Goal: Transaction & Acquisition: Purchase product/service

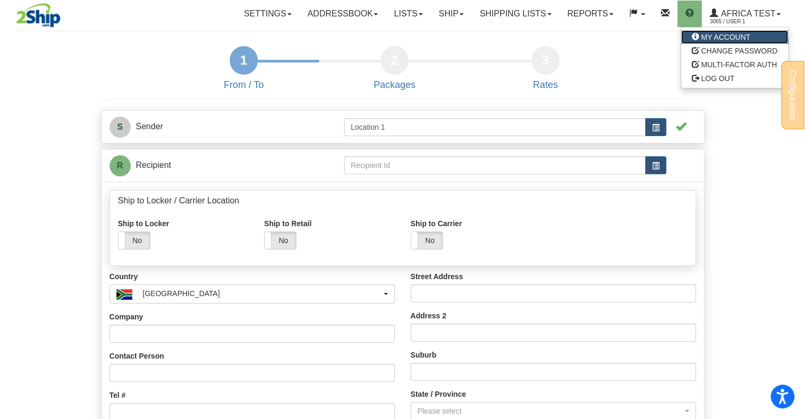
click at [725, 42] on link "MY ACCOUNT" at bounding box center [734, 37] width 107 height 14
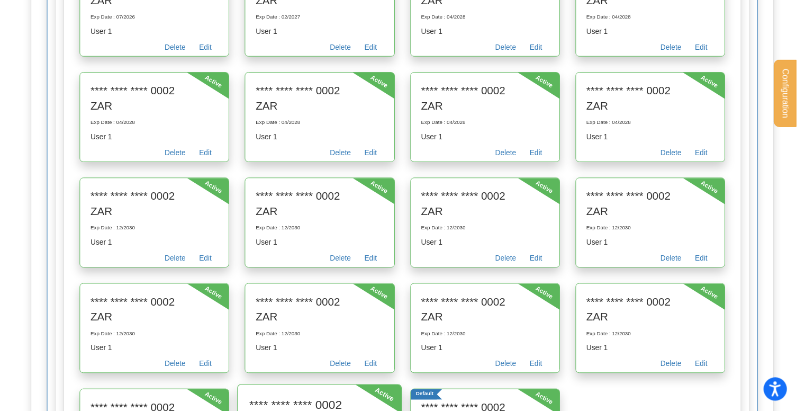
scroll to position [635, 0]
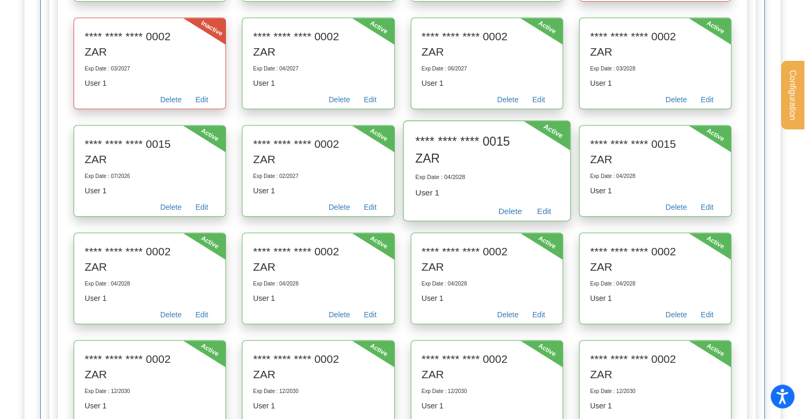
click at [555, 150] on div "Active" at bounding box center [546, 135] width 47 height 29
click at [543, 221] on link "Edit" at bounding box center [543, 212] width 29 height 16
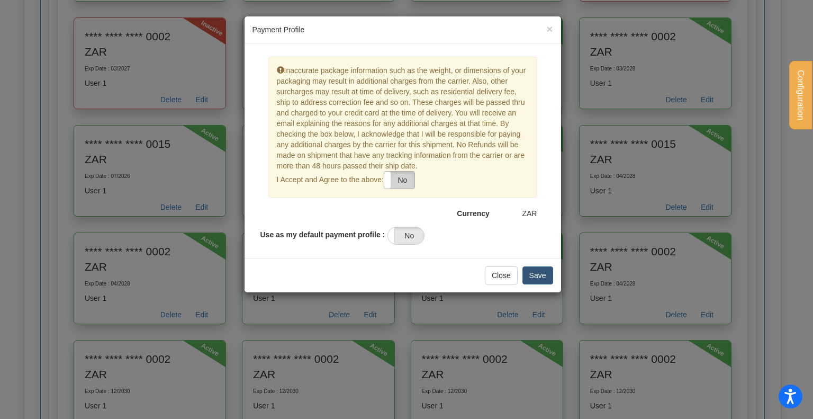
click at [394, 171] on label "No" at bounding box center [399, 179] width 30 height 17
click at [406, 234] on label "No" at bounding box center [406, 235] width 36 height 17
click at [534, 273] on button "Save" at bounding box center [537, 275] width 31 height 18
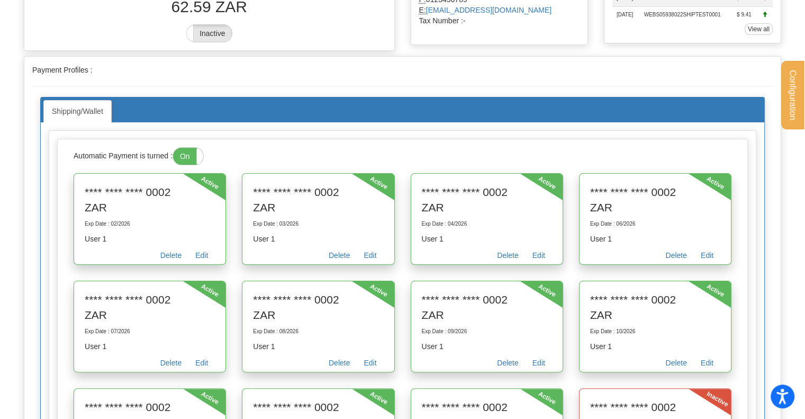
scroll to position [0, 0]
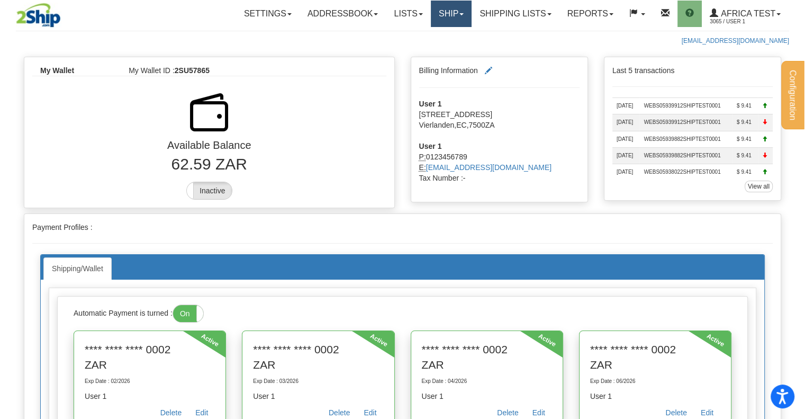
click at [455, 12] on link "Ship" at bounding box center [451, 14] width 41 height 26
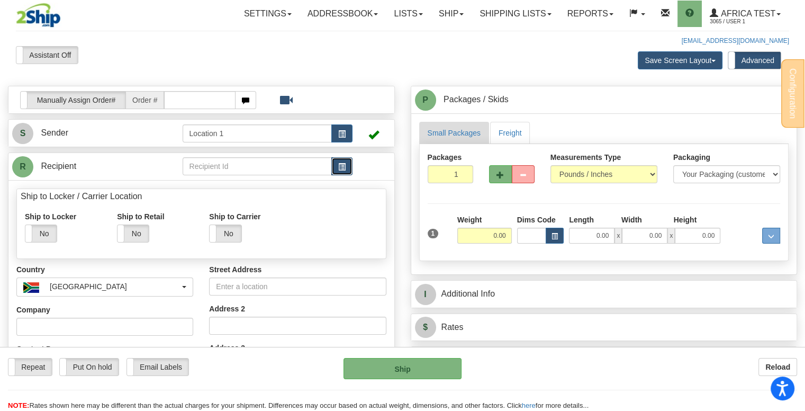
click at [343, 161] on button "button" at bounding box center [341, 166] width 21 height 18
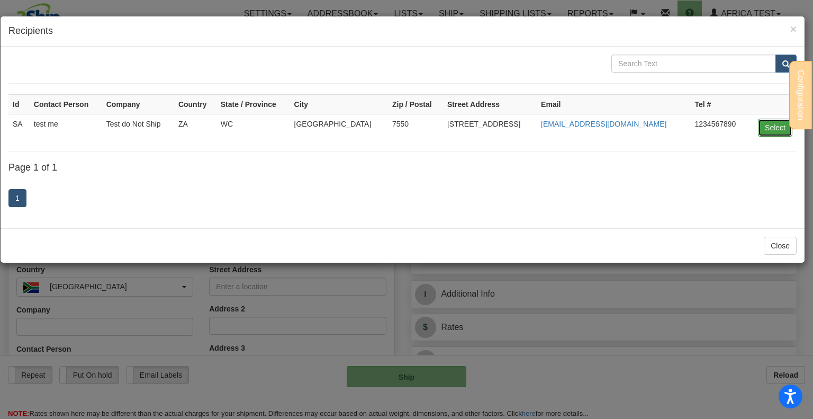
click at [776, 130] on button "Select" at bounding box center [775, 128] width 34 height 18
type input "SA"
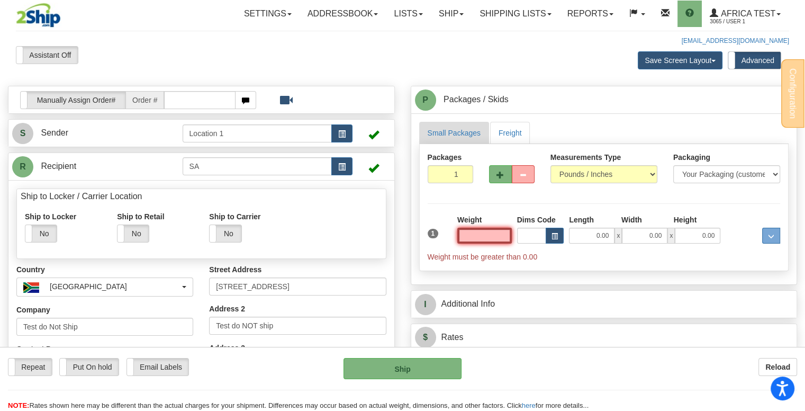
click at [492, 234] on input "text" at bounding box center [484, 236] width 55 height 16
type input "0.00"
click at [506, 132] on link "Freight" at bounding box center [510, 133] width 40 height 22
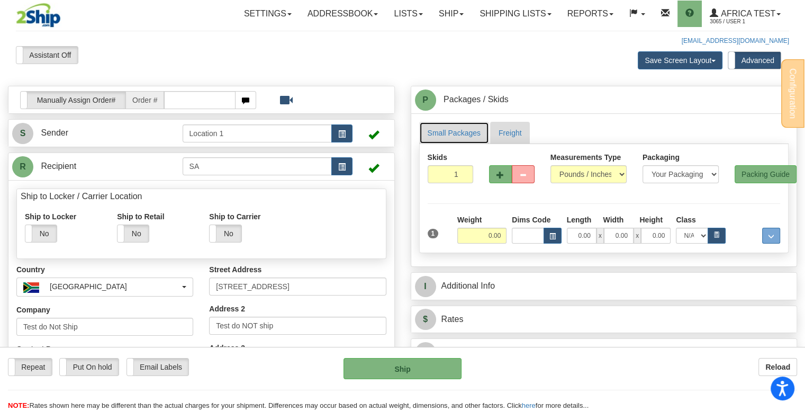
click at [452, 134] on link "Small Packages" at bounding box center [454, 133] width 70 height 22
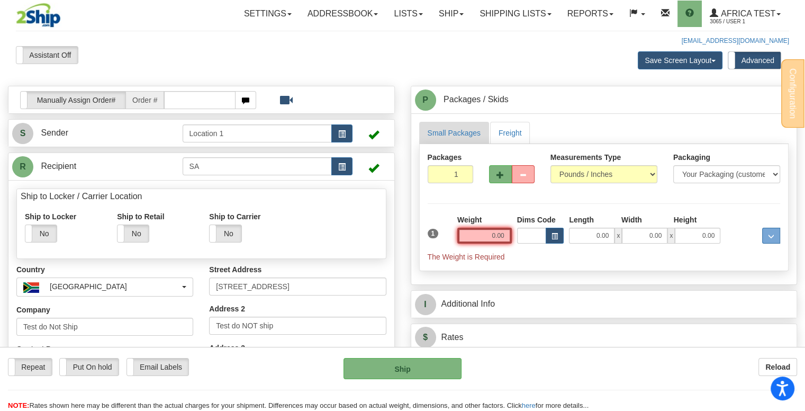
click at [483, 237] on input "0.00" at bounding box center [484, 236] width 55 height 16
click at [483, 237] on input "text" at bounding box center [484, 236] width 55 height 16
type input "15.00"
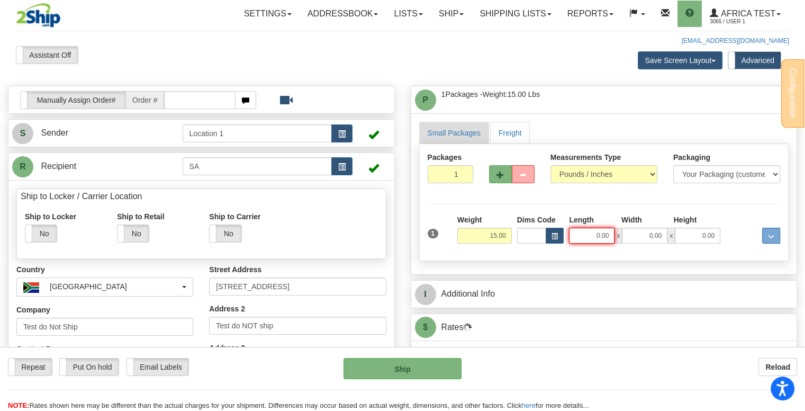
click at [603, 230] on input "0.00" at bounding box center [592, 236] width 46 height 16
click at [594, 237] on input "Length" at bounding box center [592, 236] width 46 height 16
type input "3.00"
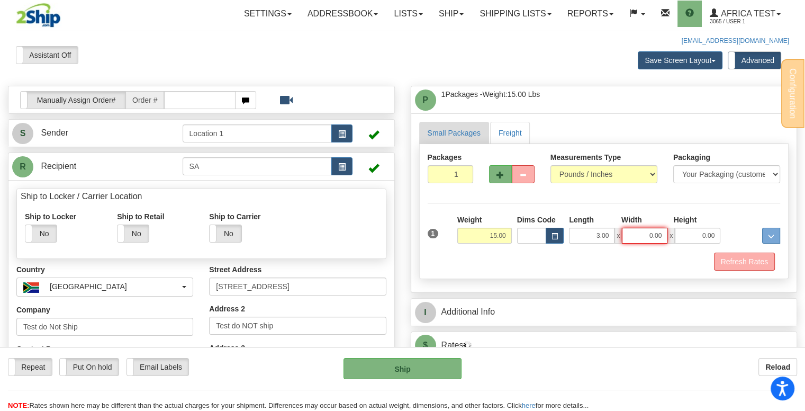
click at [642, 230] on input "0.00" at bounding box center [645, 236] width 46 height 16
click at [641, 231] on input "Width" at bounding box center [645, 236] width 46 height 16
type input "5.00"
click at [692, 226] on div "Length Width Height 3.00 x 5.00 x 0.00" at bounding box center [644, 228] width 157 height 29
click at [694, 231] on input "0.00" at bounding box center [698, 236] width 46 height 16
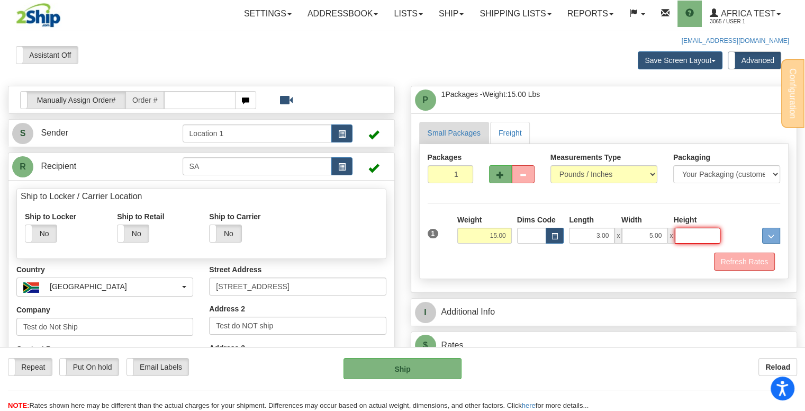
click at [694, 230] on input "Height" at bounding box center [698, 236] width 46 height 16
type input "7.00"
click at [735, 260] on button "Refresh Rates" at bounding box center [744, 261] width 61 height 18
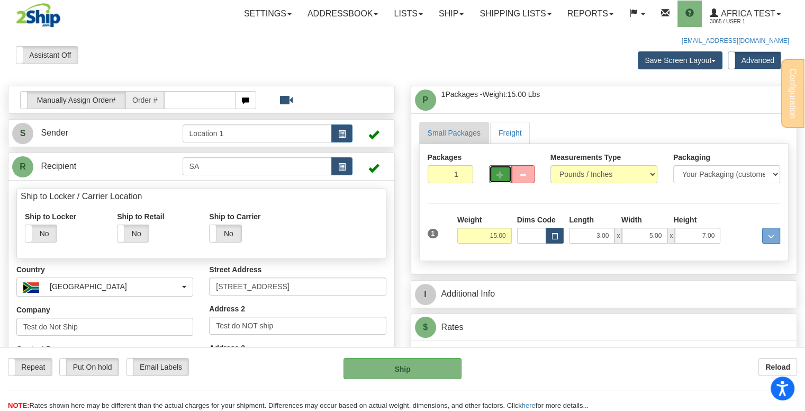
click at [503, 171] on span "button" at bounding box center [499, 174] width 7 height 7
click at [492, 176] on button "button" at bounding box center [500, 174] width 23 height 18
type input "3"
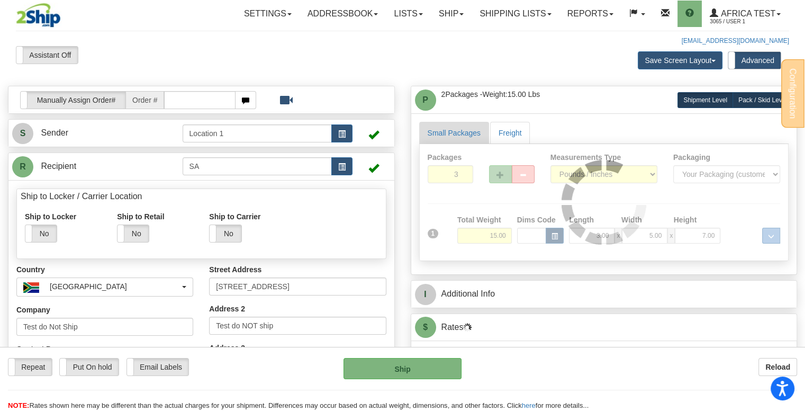
click at [756, 103] on span "Pack / Skid Level" at bounding box center [762, 99] width 49 height 7
radio input "true"
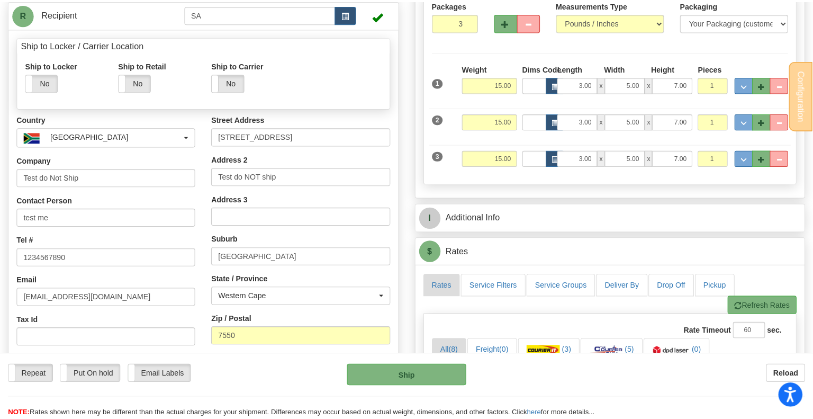
scroll to position [159, 0]
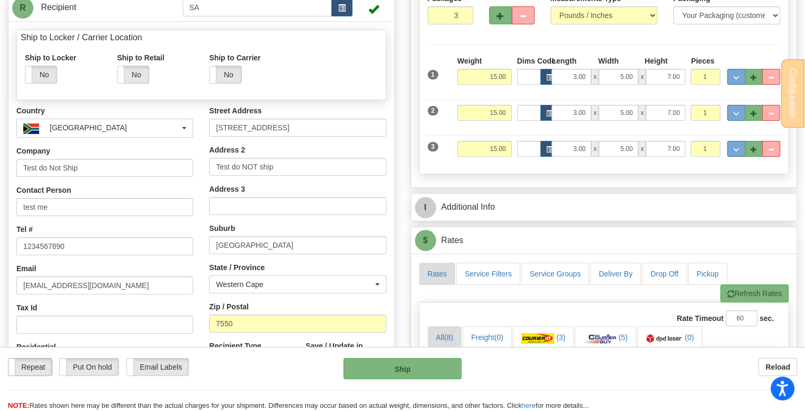
click at [38, 365] on label "Repeat" at bounding box center [29, 366] width 43 height 17
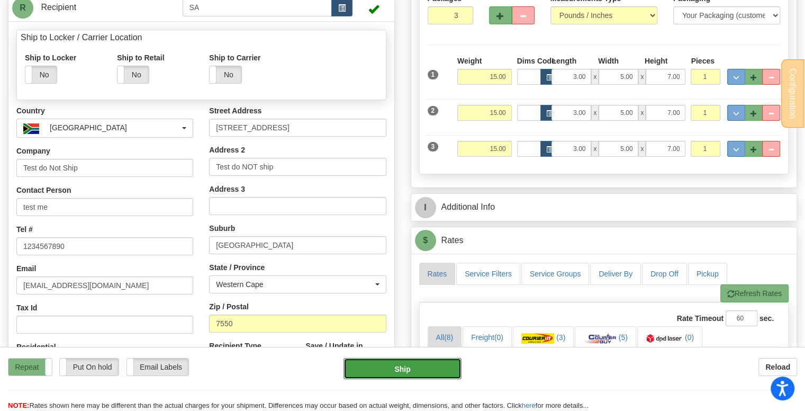
drag, startPoint x: 416, startPoint y: 365, endPoint x: 428, endPoint y: 379, distance: 18.8
click at [416, 364] on button "Ship" at bounding box center [402, 368] width 119 height 21
type input "ECO"
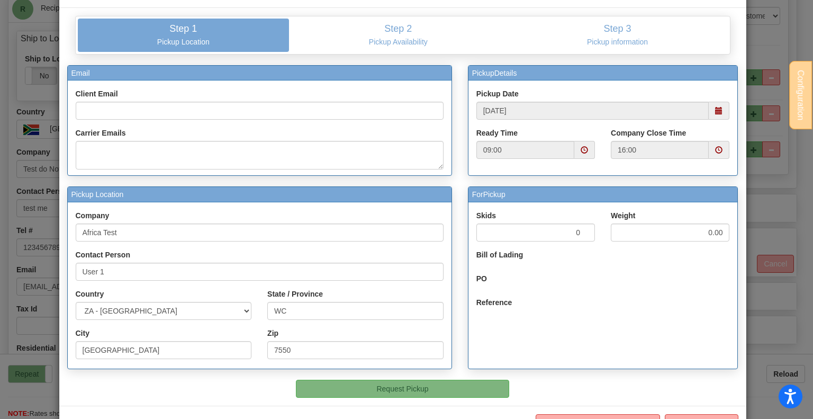
scroll to position [75, 0]
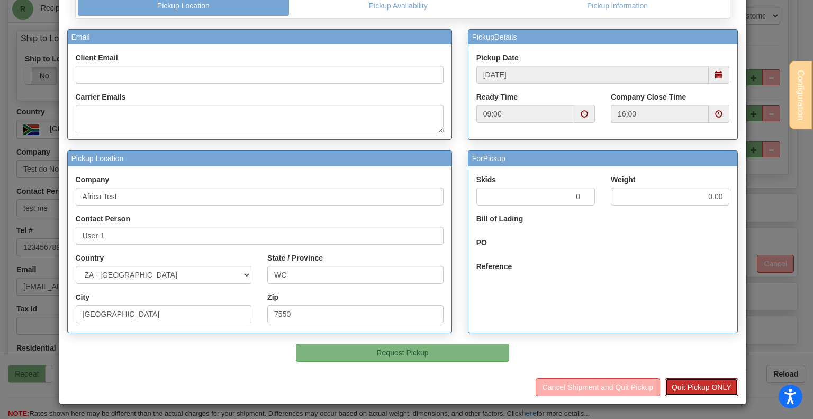
click at [713, 382] on button "Quit Pickup ONLY" at bounding box center [702, 387] width 74 height 18
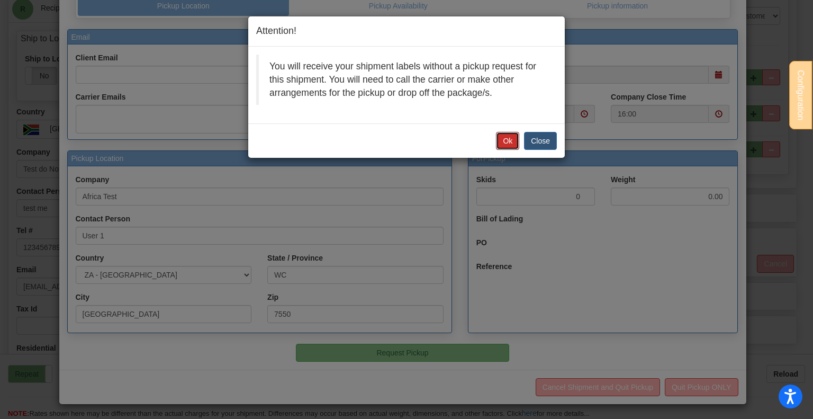
click at [505, 139] on button "Ok" at bounding box center [507, 141] width 23 height 18
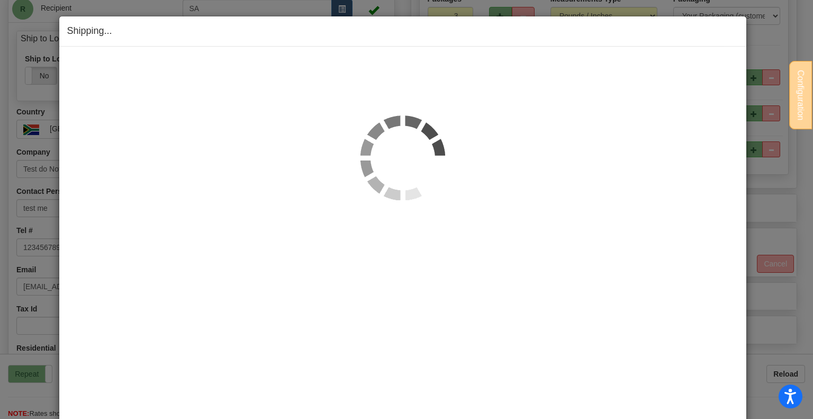
scroll to position [159, 0]
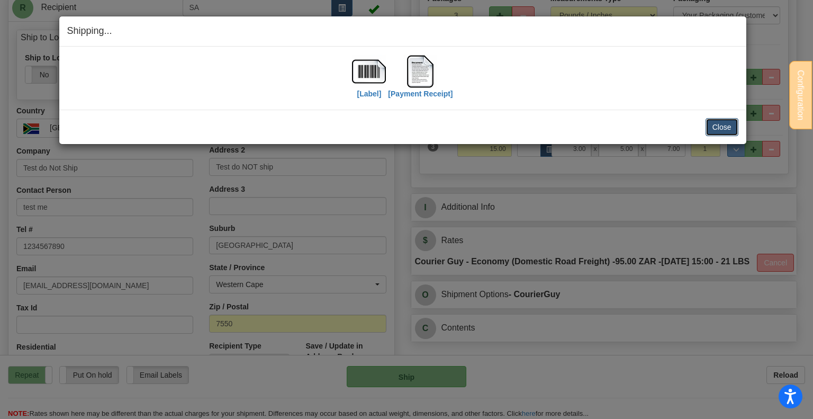
click at [725, 129] on button "Close" at bounding box center [721, 127] width 33 height 18
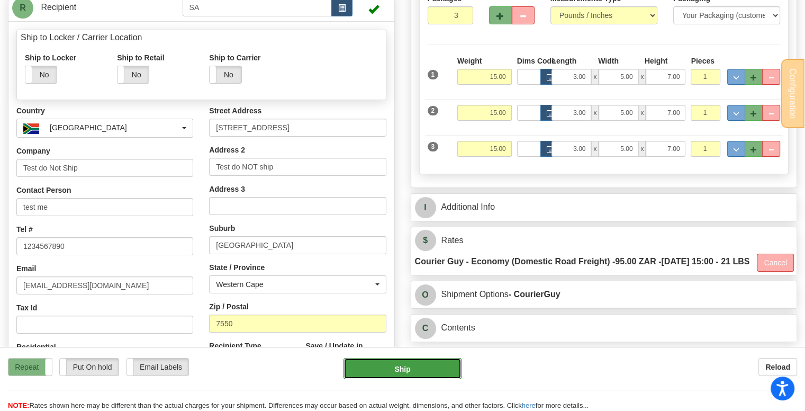
drag, startPoint x: 430, startPoint y: 361, endPoint x: 440, endPoint y: 359, distance: 10.4
click at [430, 361] on button "Ship" at bounding box center [402, 368] width 119 height 21
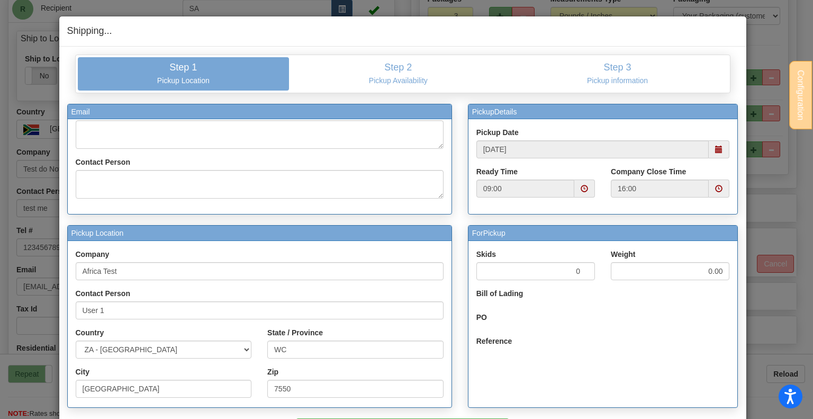
scroll to position [75, 0]
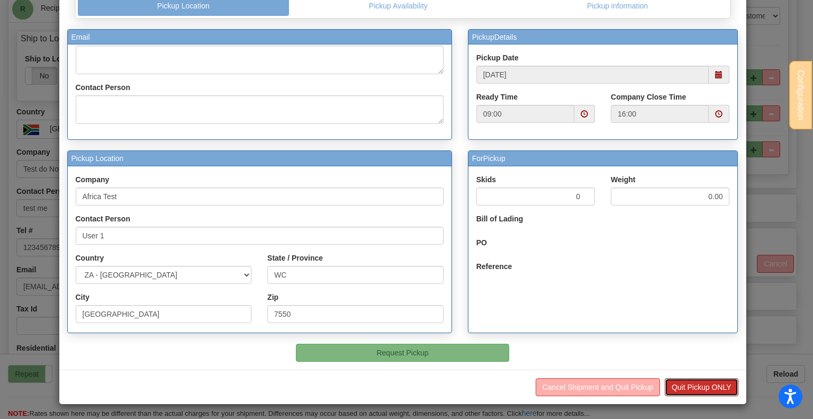
click at [710, 382] on button "Quit Pickup ONLY" at bounding box center [702, 387] width 74 height 18
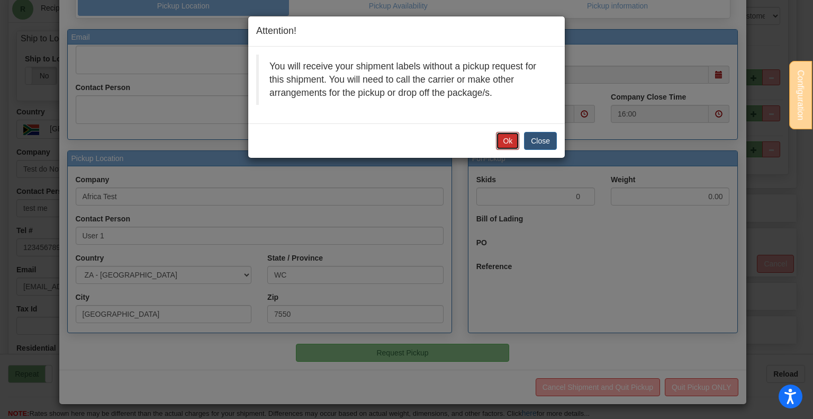
drag, startPoint x: 506, startPoint y: 140, endPoint x: 508, endPoint y: 148, distance: 8.2
click at [506, 140] on button "Ok" at bounding box center [507, 141] width 23 height 18
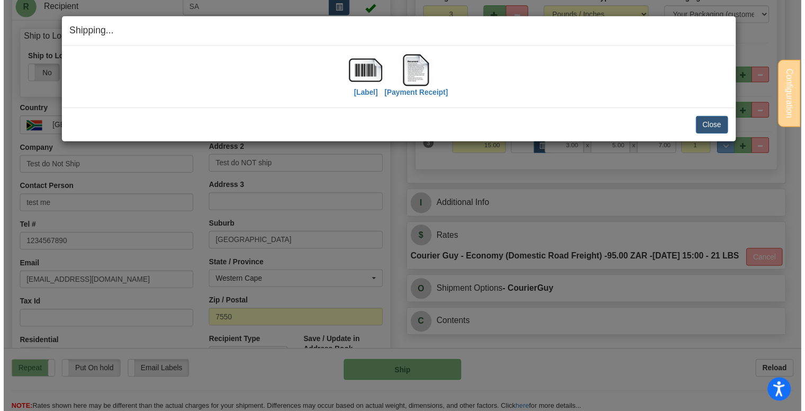
scroll to position [159, 0]
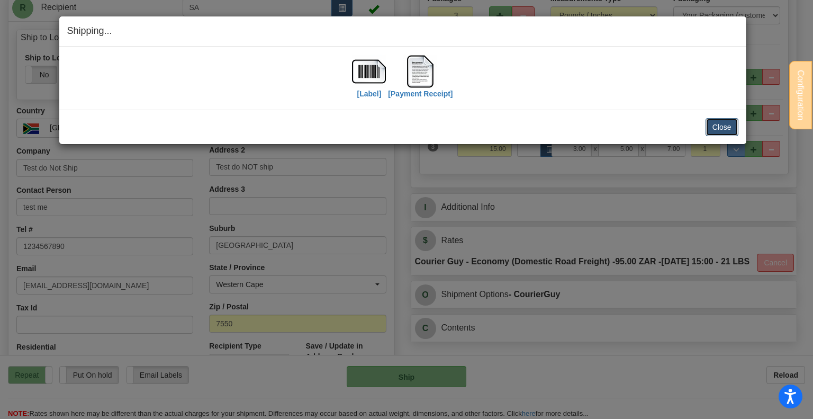
click at [708, 122] on button "Close" at bounding box center [721, 127] width 33 height 18
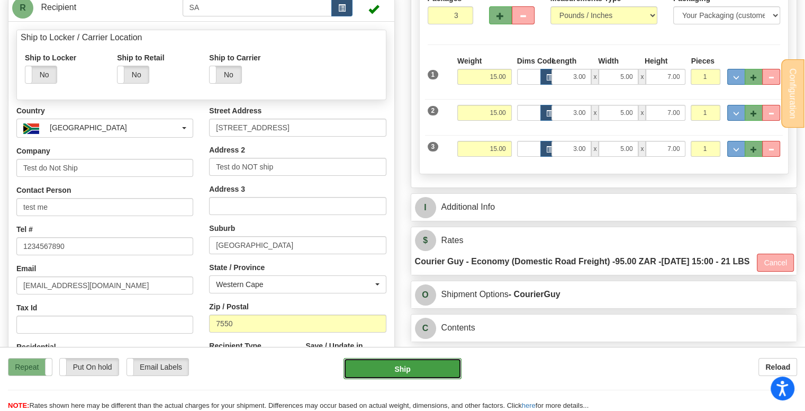
click at [421, 367] on button "Ship" at bounding box center [402, 368] width 119 height 21
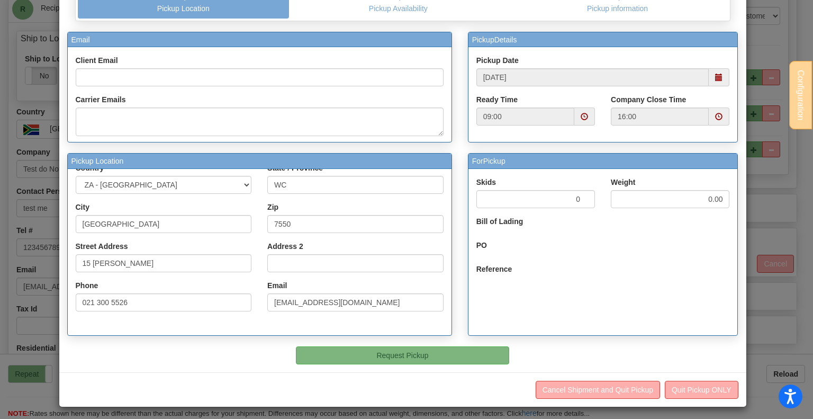
scroll to position [75, 0]
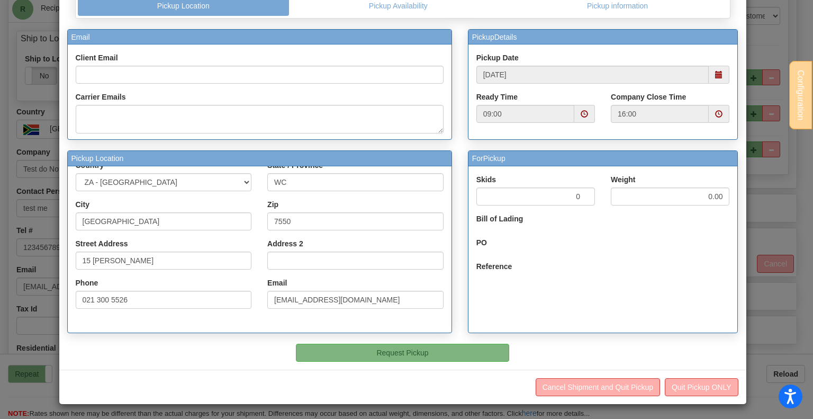
click at [460, 341] on div "PickupDetails Pickup Date 09/22/2025 Ready Time 09:00 0" at bounding box center [603, 186] width 286 height 314
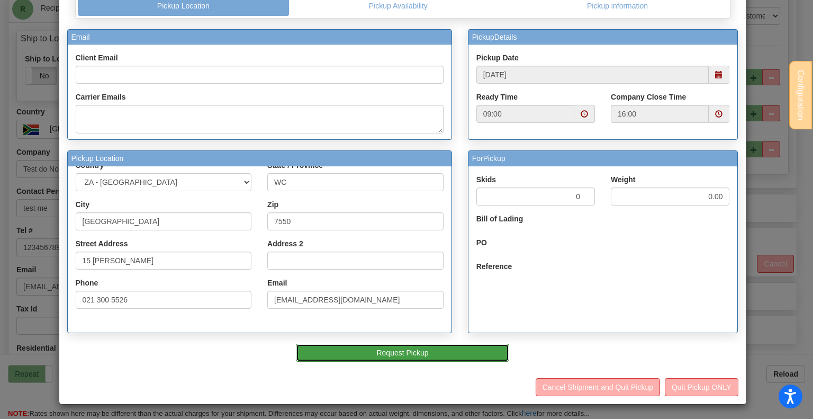
click at [464, 351] on button "Request Pickup" at bounding box center [402, 352] width 213 height 18
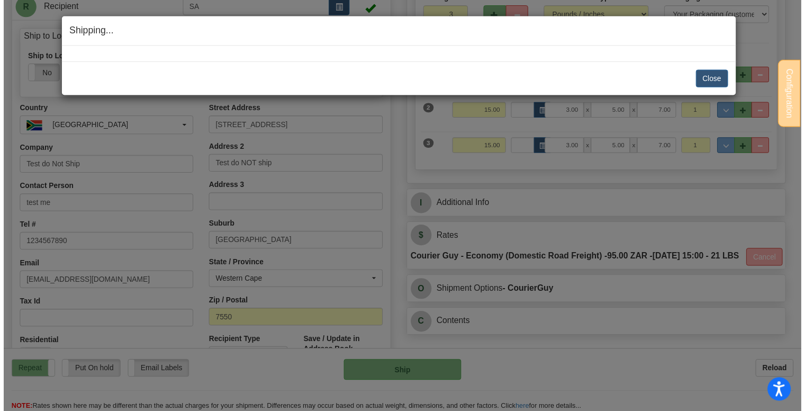
scroll to position [0, 0]
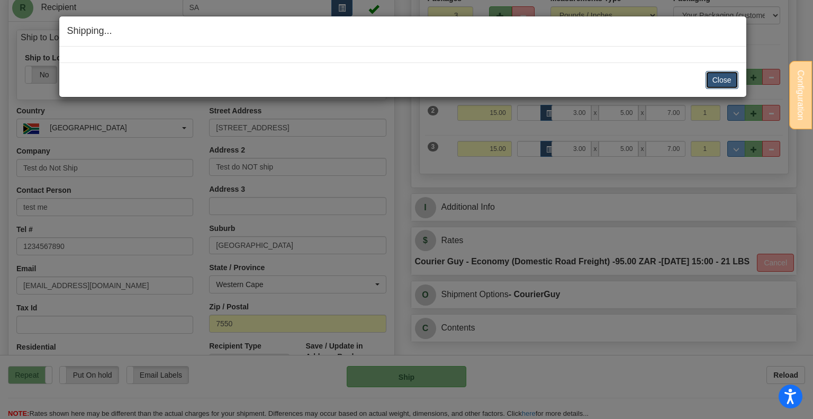
click at [719, 76] on button "Close" at bounding box center [721, 80] width 33 height 18
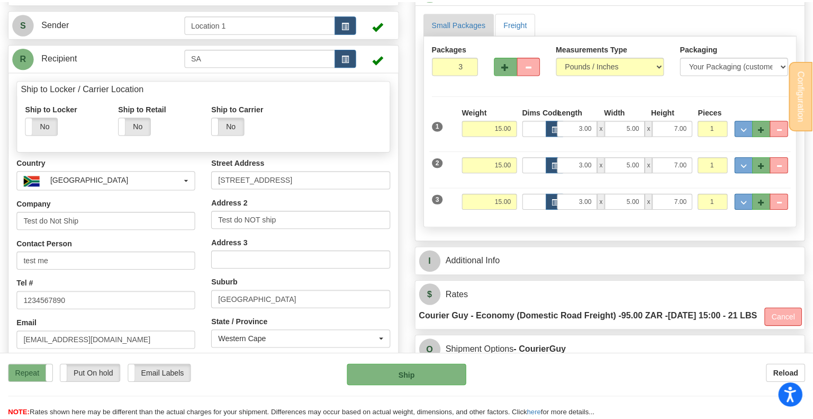
scroll to position [53, 0]
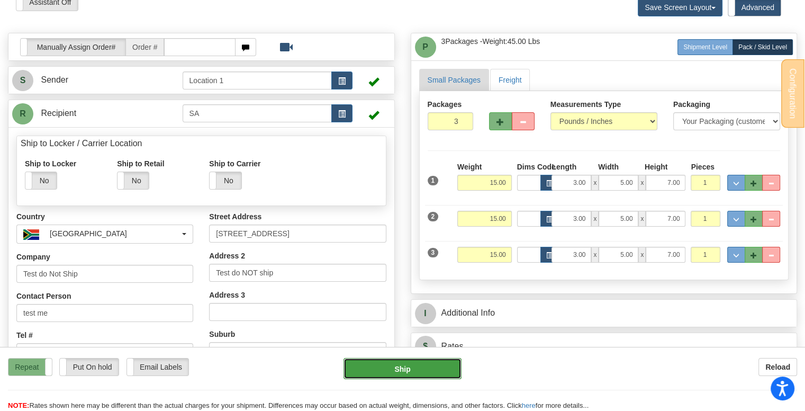
click at [432, 367] on button "Ship" at bounding box center [402, 368] width 119 height 21
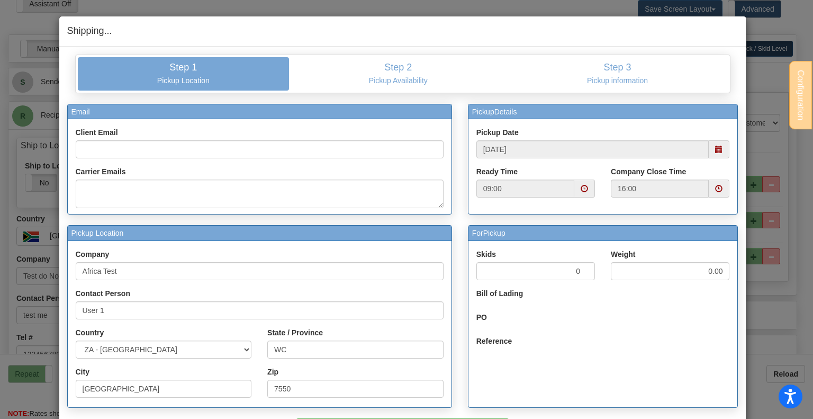
scroll to position [55, 0]
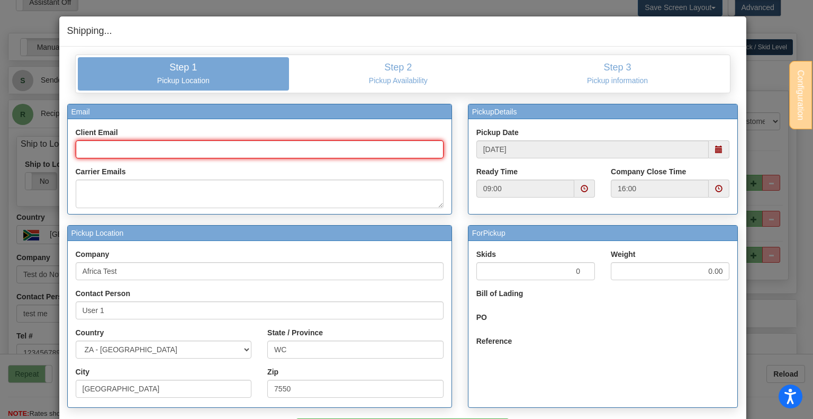
click at [120, 148] on input "Client Email" at bounding box center [260, 149] width 368 height 18
click at [120, 151] on input "Client Email" at bounding box center [260, 149] width 368 height 18
type input "test@tester.com"
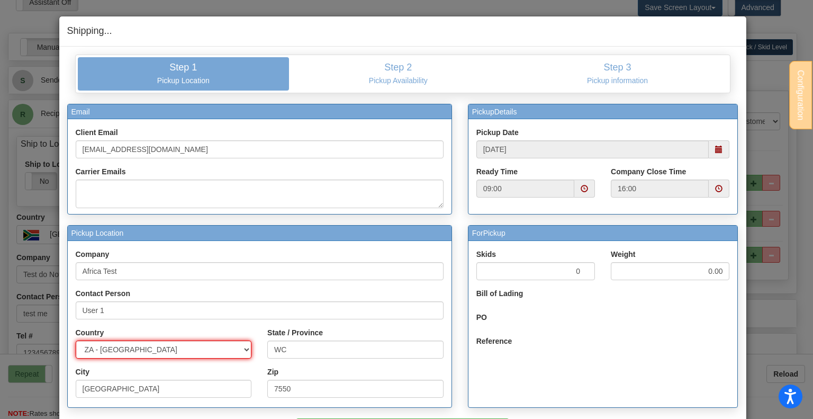
select select "CA"
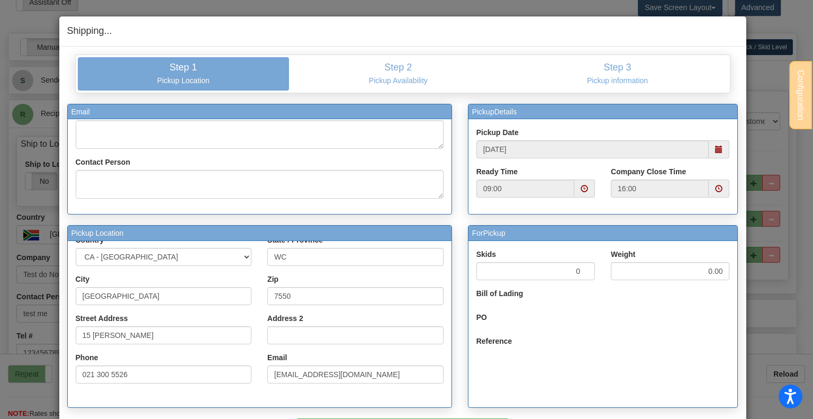
scroll to position [75, 0]
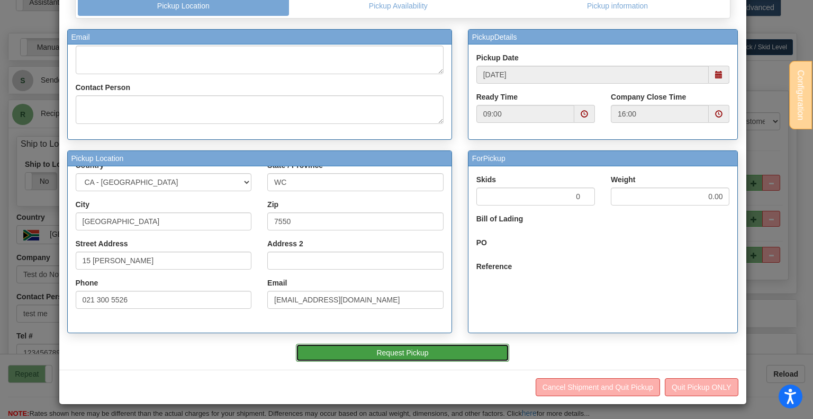
click at [456, 348] on button "Request Pickup" at bounding box center [402, 352] width 213 height 18
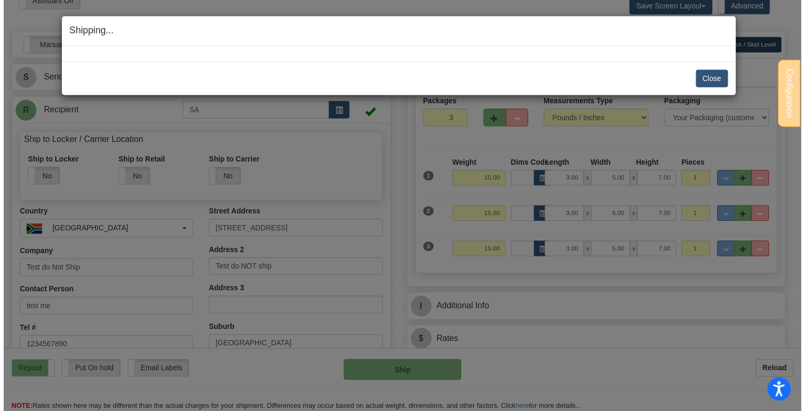
scroll to position [0, 0]
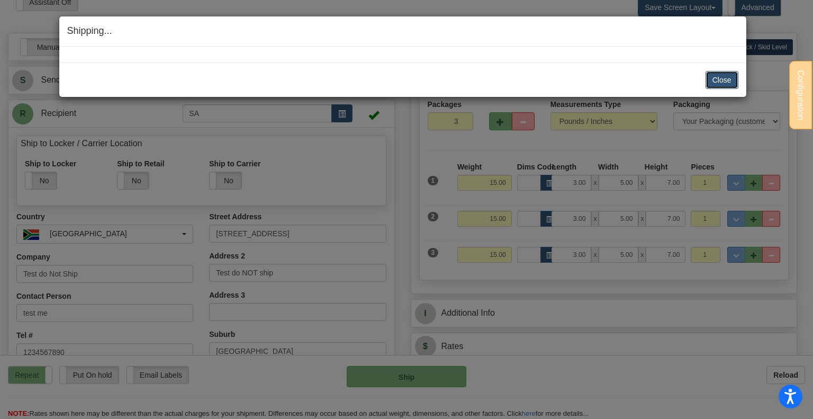
click at [714, 81] on button "Close" at bounding box center [721, 80] width 33 height 18
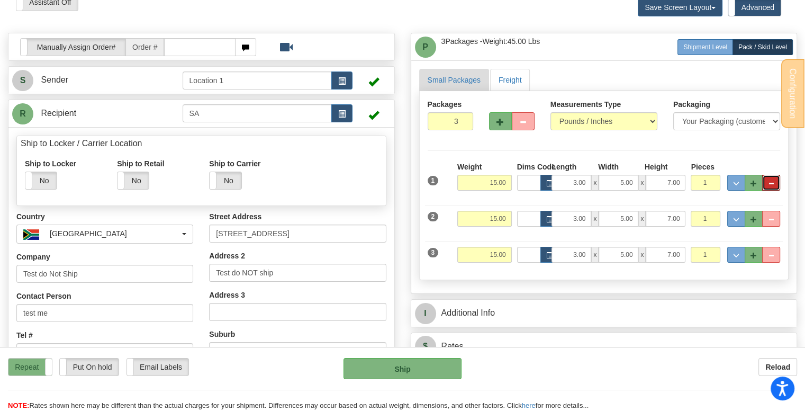
click at [766, 184] on button "..." at bounding box center [771, 183] width 18 height 16
type input "2"
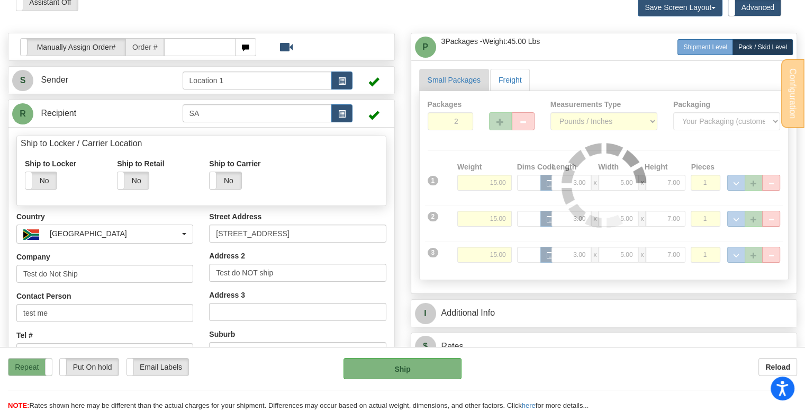
type input "ECO"
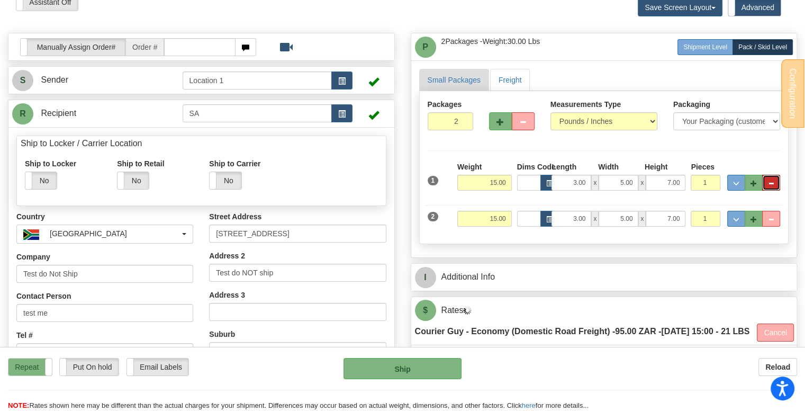
click at [769, 184] on span "..." at bounding box center [771, 183] width 6 height 6
type input "1"
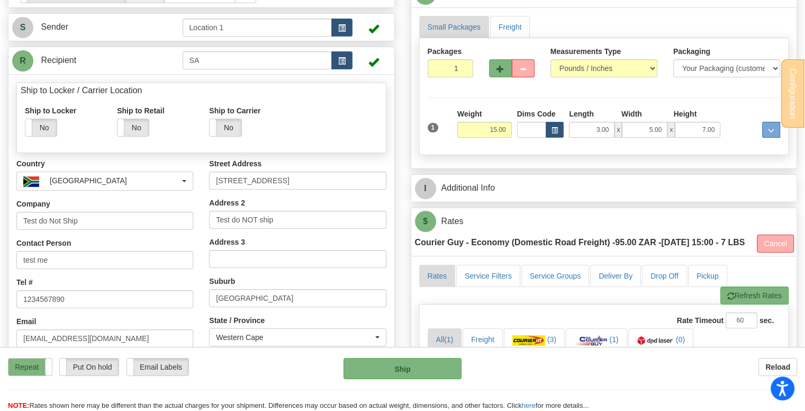
scroll to position [159, 0]
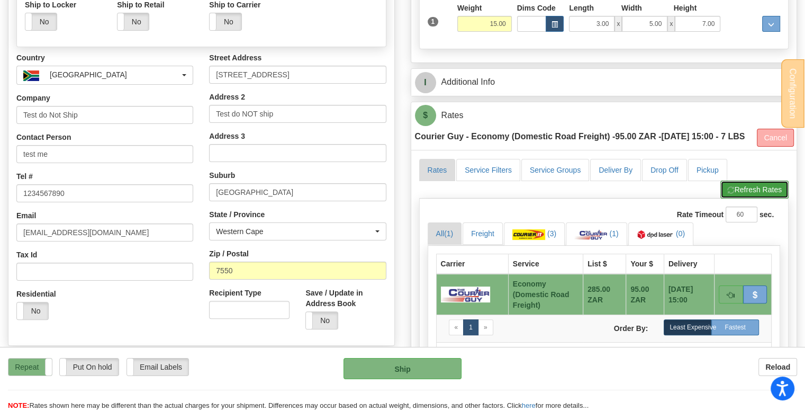
click at [738, 198] on button "Refresh Rates" at bounding box center [754, 189] width 68 height 18
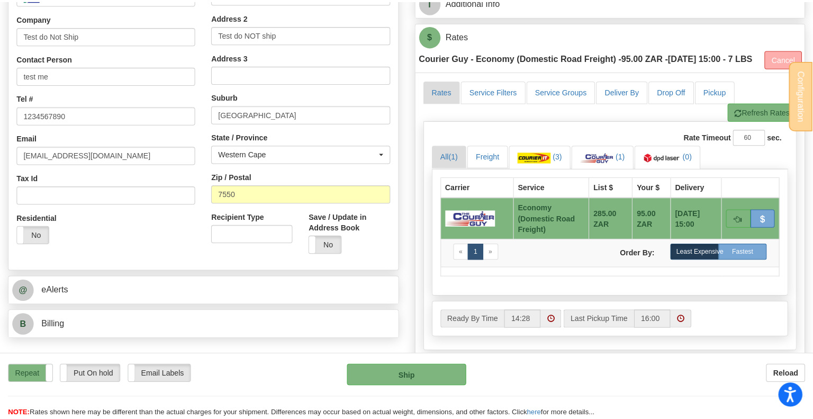
scroll to position [265, 0]
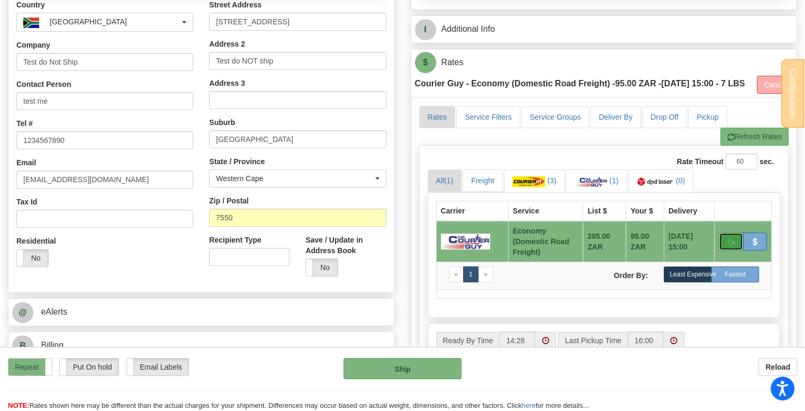
click at [730, 246] on span "button" at bounding box center [730, 242] width 7 height 7
click at [413, 374] on button "Ship" at bounding box center [402, 368] width 119 height 21
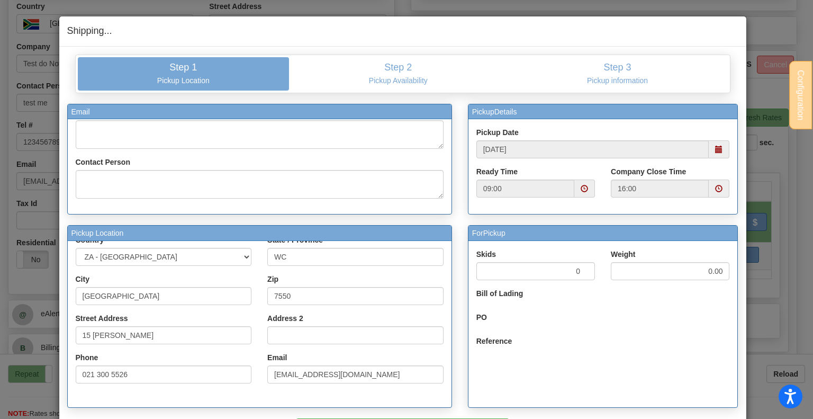
scroll to position [75, 0]
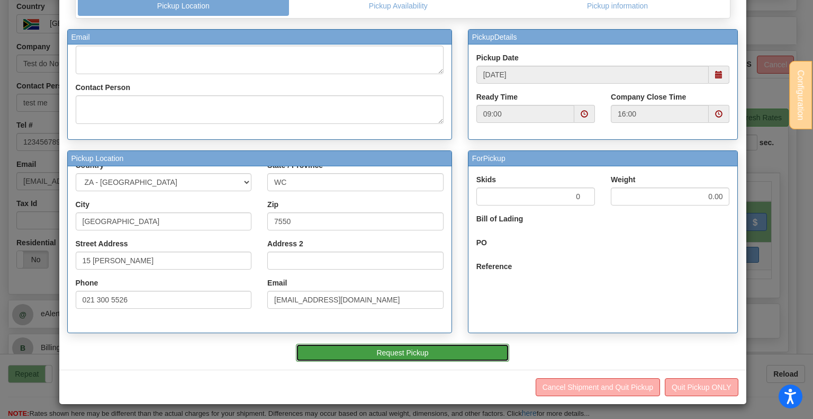
click at [436, 346] on button "Request Pickup" at bounding box center [402, 352] width 213 height 18
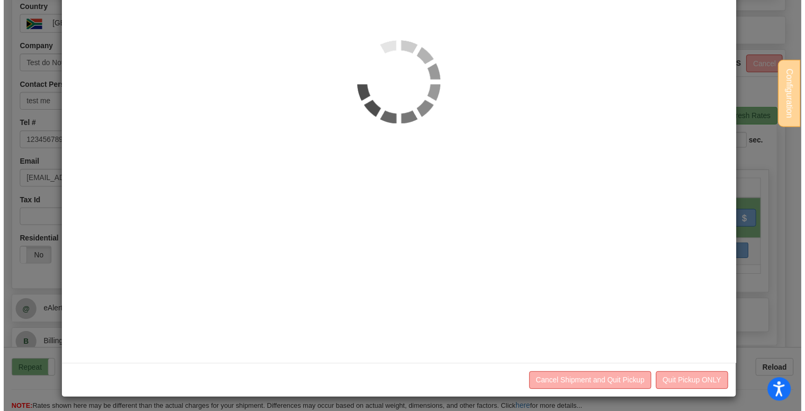
scroll to position [265, 0]
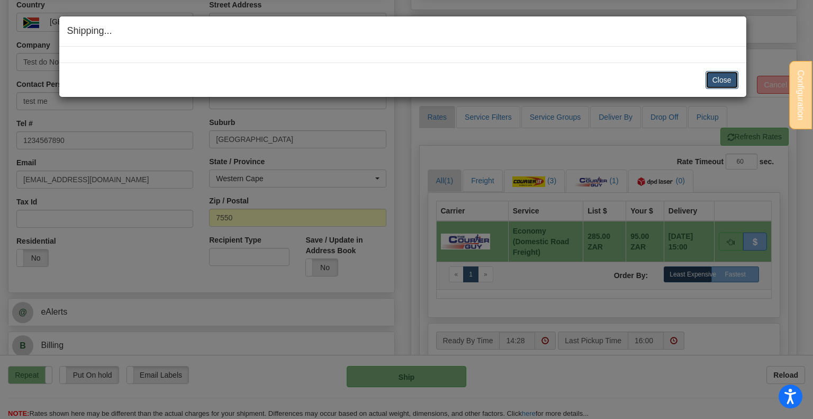
click at [729, 84] on button "Close" at bounding box center [721, 80] width 33 height 18
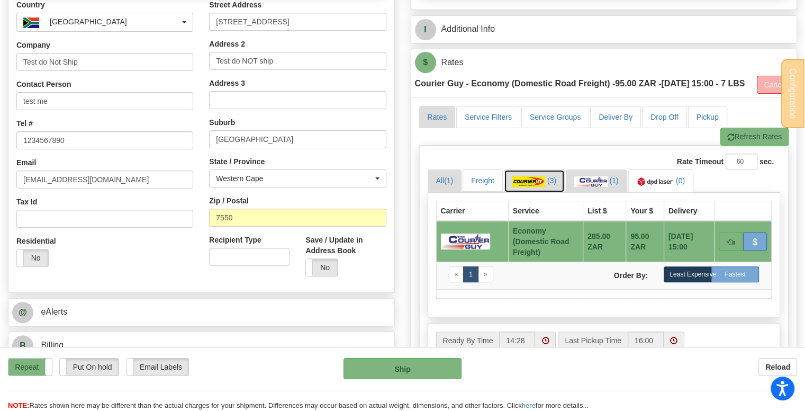
drag, startPoint x: 537, startPoint y: 203, endPoint x: 596, endPoint y: 211, distance: 59.9
click at [537, 187] on img at bounding box center [528, 181] width 33 height 11
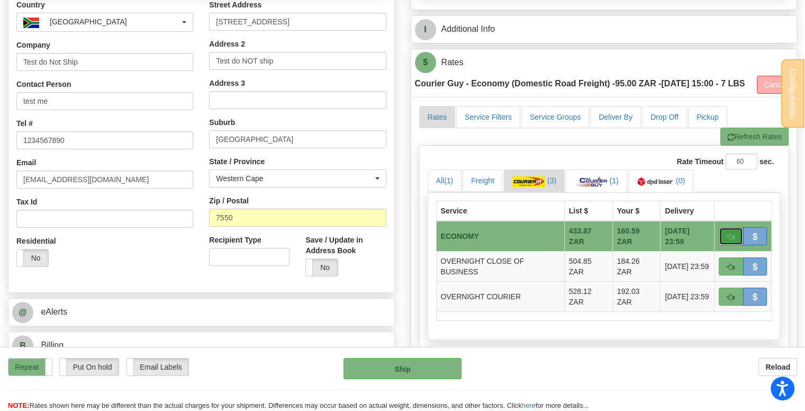
click at [730, 240] on span "button" at bounding box center [730, 236] width 7 height 7
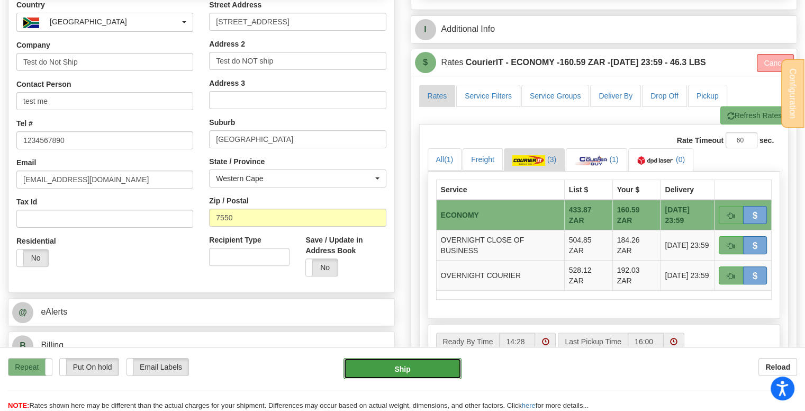
click at [404, 369] on button "Ship" at bounding box center [402, 368] width 119 height 21
click at [405, 372] on button "Ship" at bounding box center [402, 368] width 119 height 21
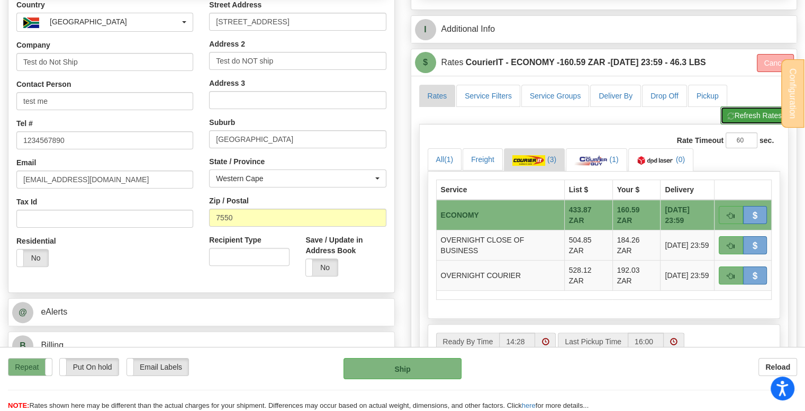
click at [744, 118] on button "Refresh Rates" at bounding box center [754, 115] width 68 height 18
type input "ECO"
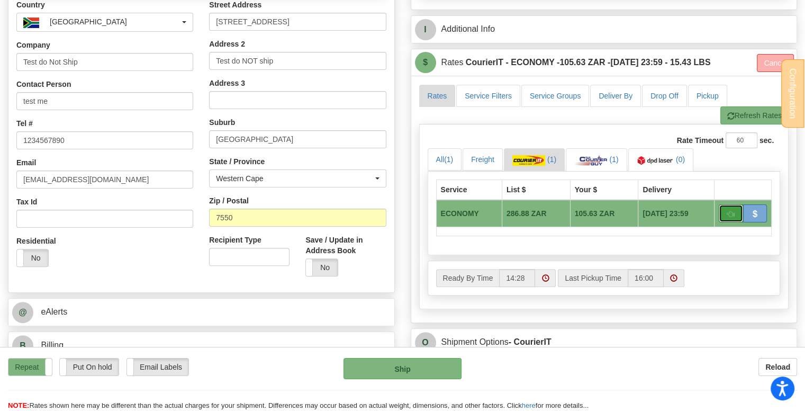
drag, startPoint x: 732, startPoint y: 209, endPoint x: 730, endPoint y: 215, distance: 7.4
click at [732, 211] on span "button" at bounding box center [730, 214] width 7 height 7
click at [436, 368] on button "Ship" at bounding box center [402, 368] width 119 height 21
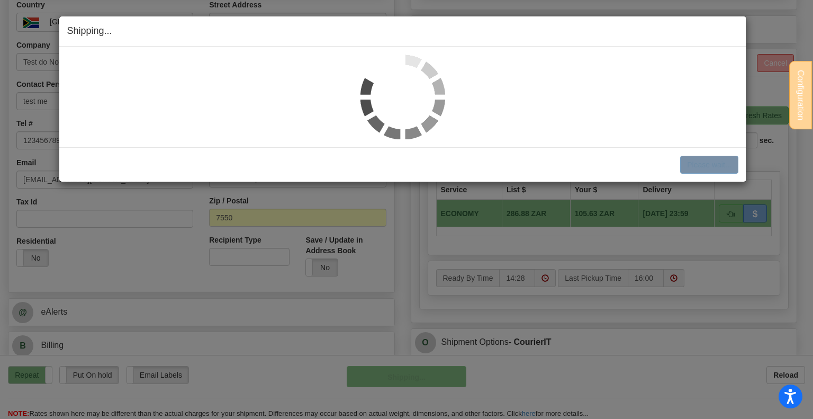
scroll to position [265, 0]
select select "1"
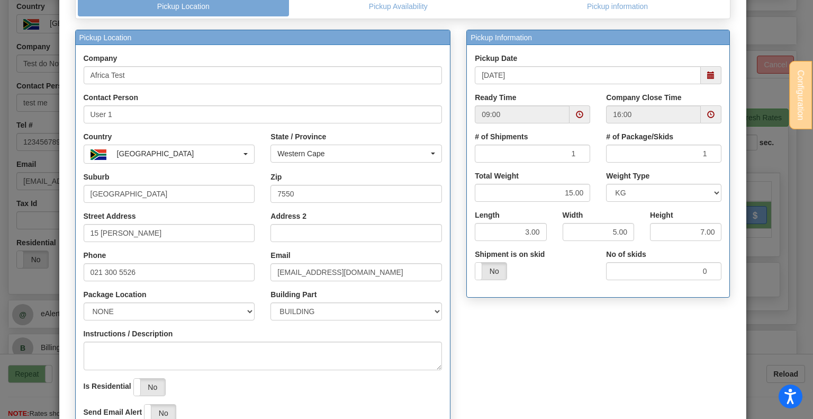
scroll to position [178, 0]
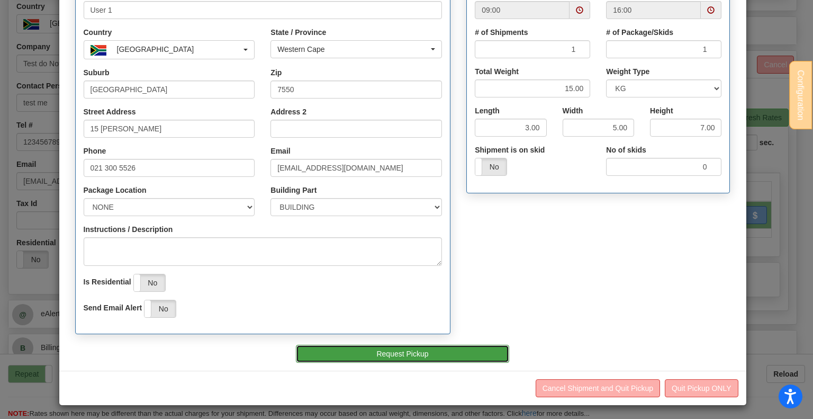
click at [439, 355] on button "Request Pickup" at bounding box center [402, 354] width 213 height 18
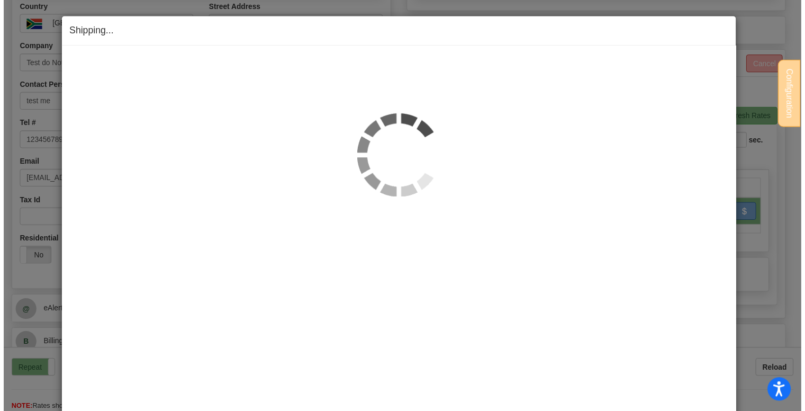
scroll to position [265, 0]
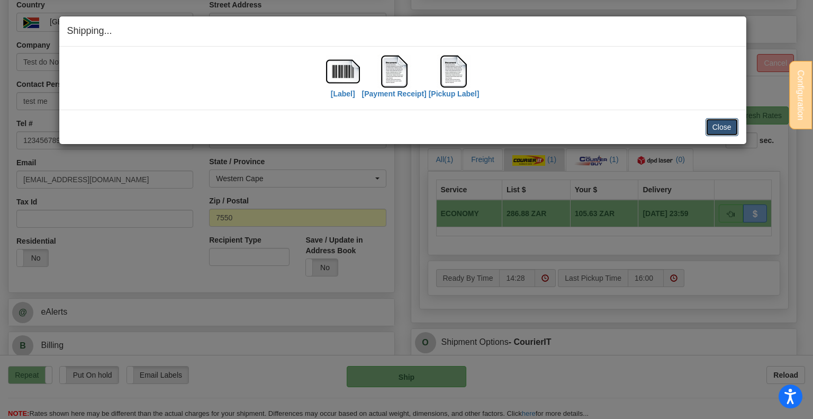
click at [720, 125] on button "Close" at bounding box center [721, 127] width 33 height 18
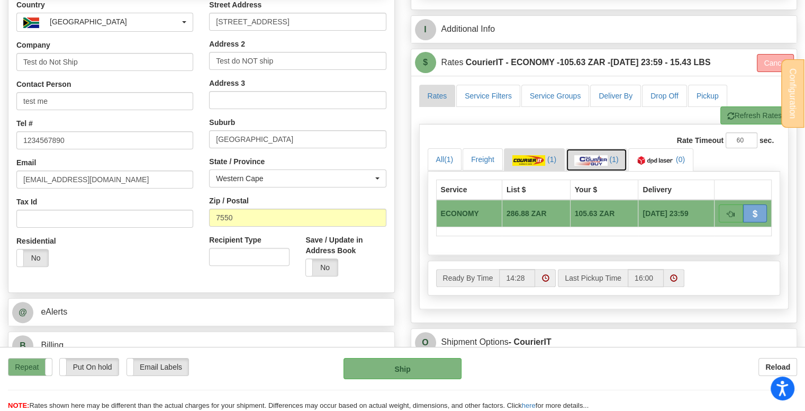
drag, startPoint x: 596, startPoint y: 154, endPoint x: 604, endPoint y: 167, distance: 15.0
click at [596, 155] on img at bounding box center [590, 160] width 33 height 11
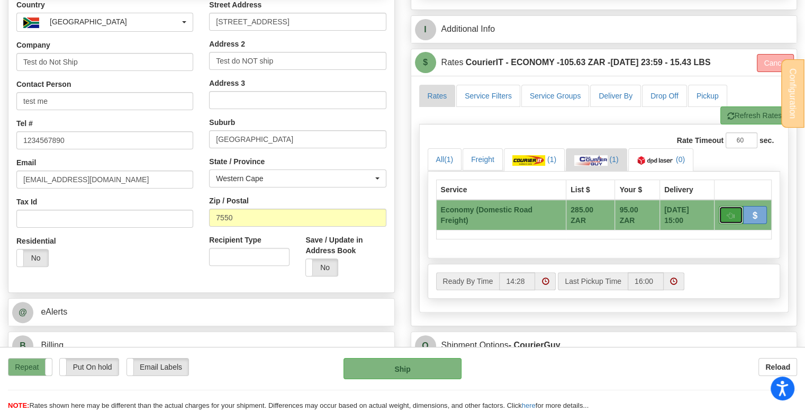
click at [736, 213] on button "button" at bounding box center [731, 215] width 24 height 18
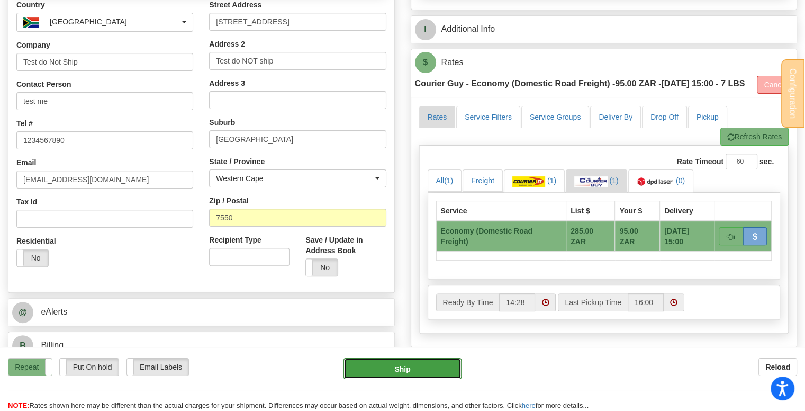
click at [416, 374] on button "Ship" at bounding box center [402, 368] width 119 height 21
click at [409, 368] on button "Ship" at bounding box center [402, 368] width 119 height 21
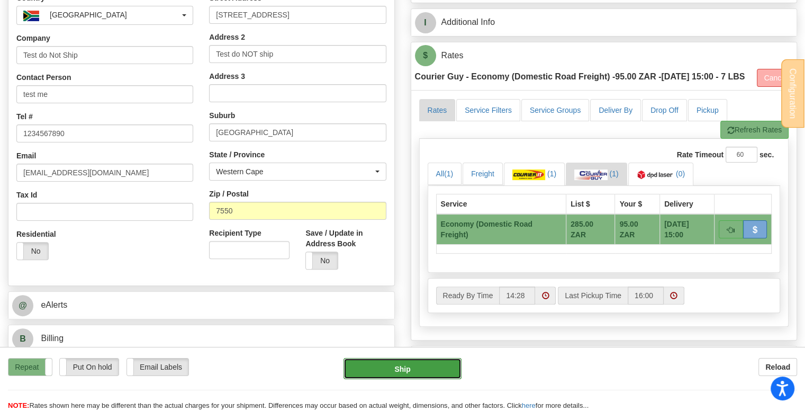
scroll to position [212, 0]
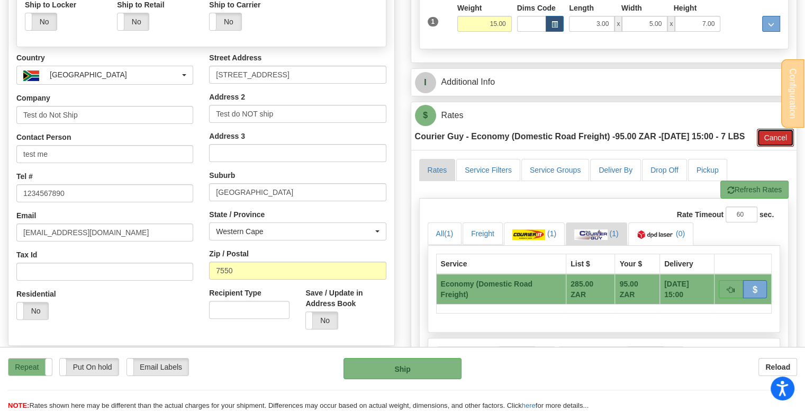
click at [766, 147] on button "Cancel" at bounding box center [775, 138] width 37 height 18
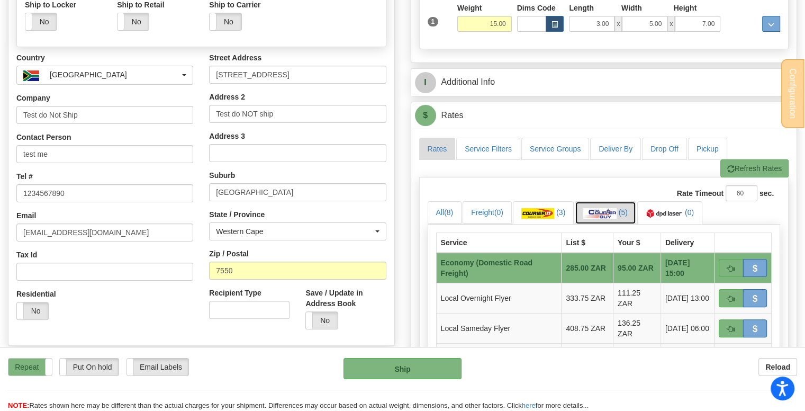
click at [604, 209] on img at bounding box center [599, 213] width 33 height 11
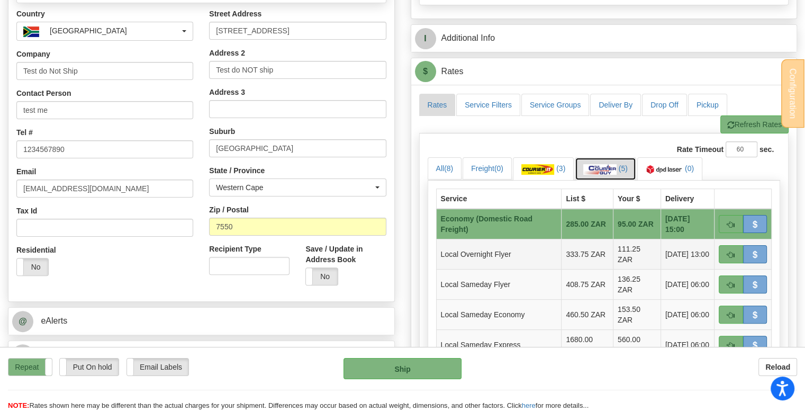
scroll to position [318, 0]
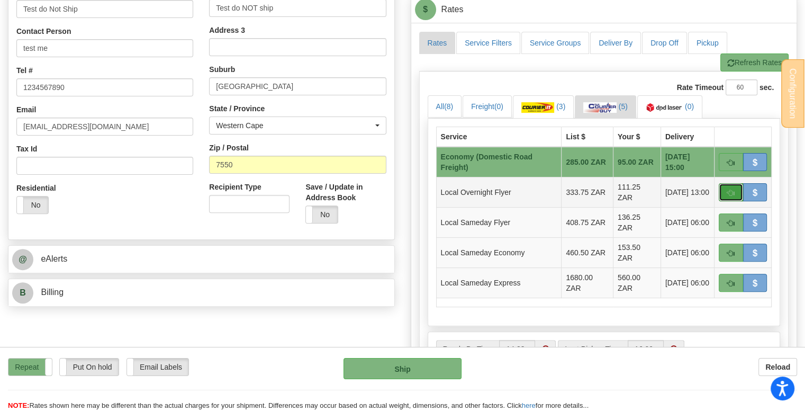
click at [727, 192] on span "button" at bounding box center [730, 192] width 7 height 7
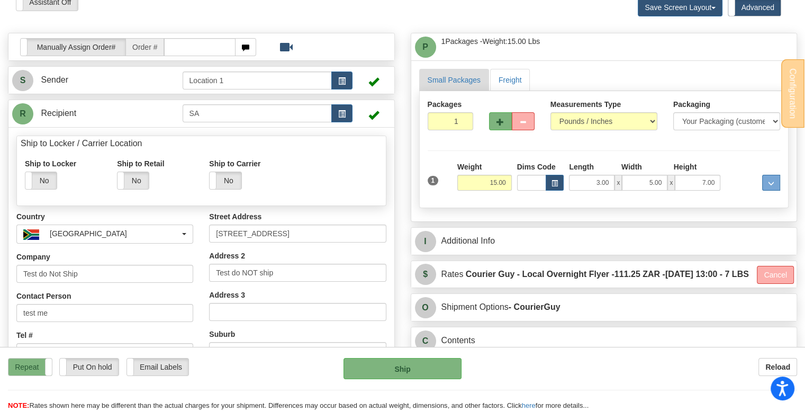
scroll to position [159, 0]
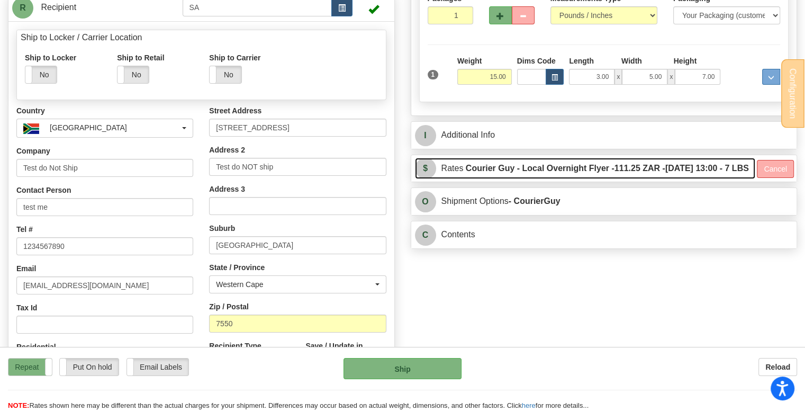
click at [501, 175] on link "$ Rates Courier Guy - Local Overnight Flyer - 111.25 ZAR - 2025-09-23 13:00 - 7…" at bounding box center [585, 169] width 340 height 22
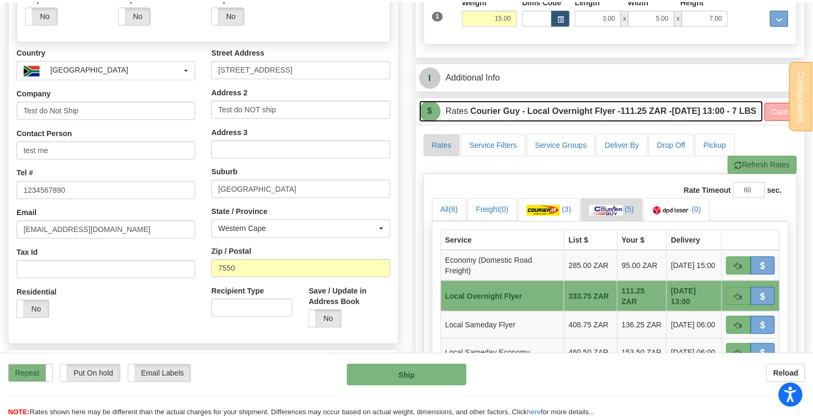
scroll to position [265, 0]
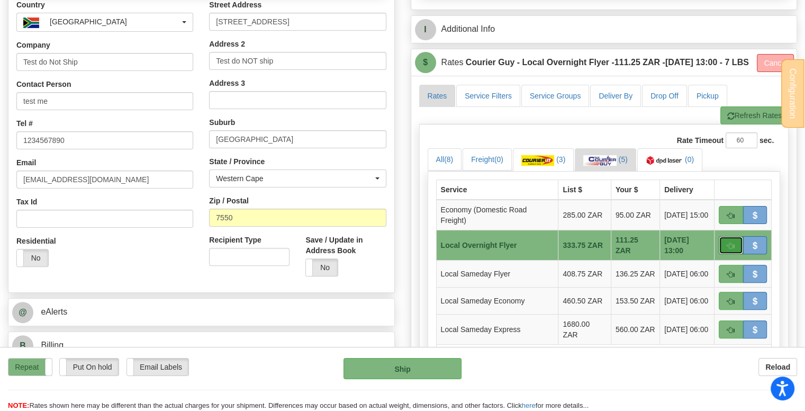
click at [726, 254] on button "button" at bounding box center [731, 245] width 24 height 18
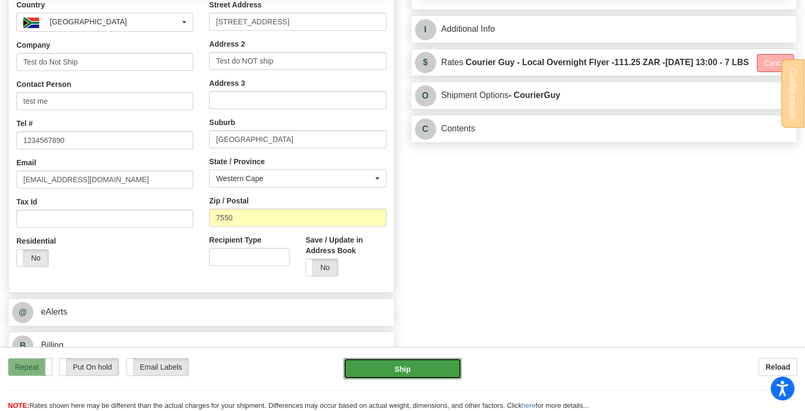
click at [393, 368] on button "Ship" at bounding box center [402, 368] width 119 height 21
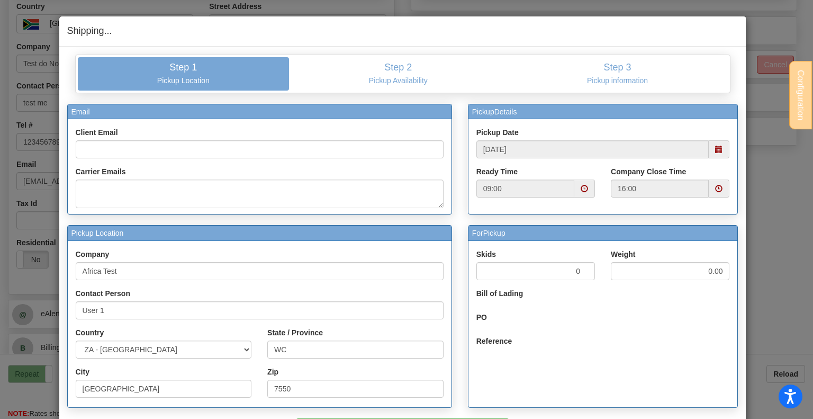
scroll to position [75, 0]
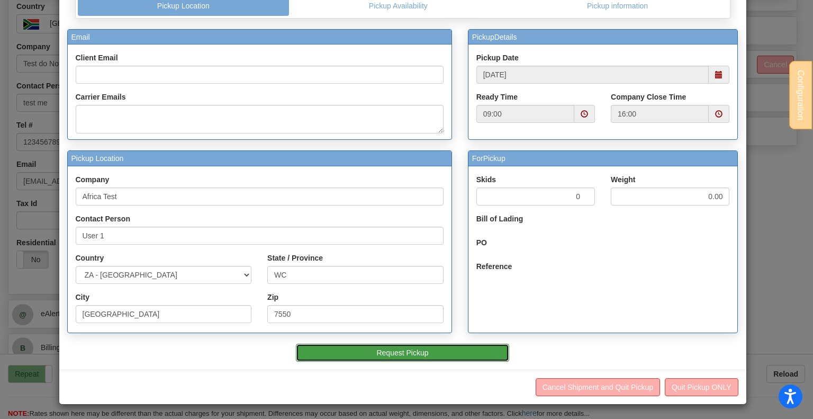
click at [415, 348] on button "Request Pickup" at bounding box center [402, 352] width 213 height 18
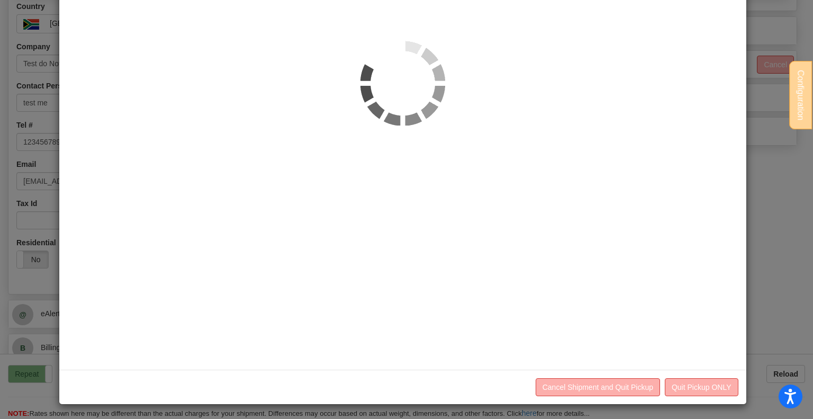
scroll to position [265, 0]
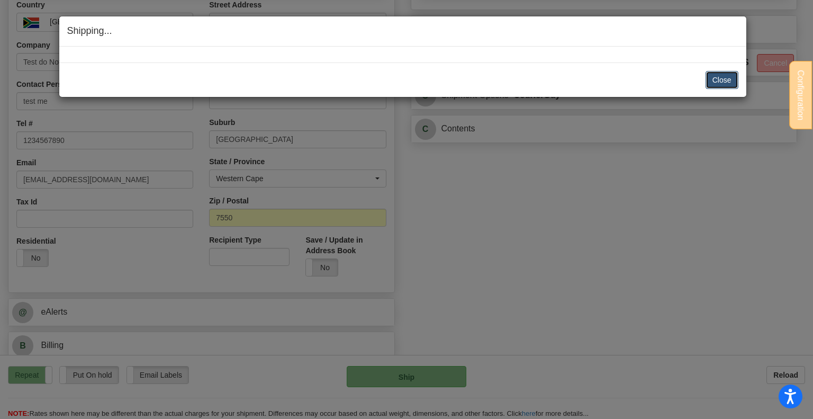
click at [722, 81] on button "Close" at bounding box center [721, 80] width 33 height 18
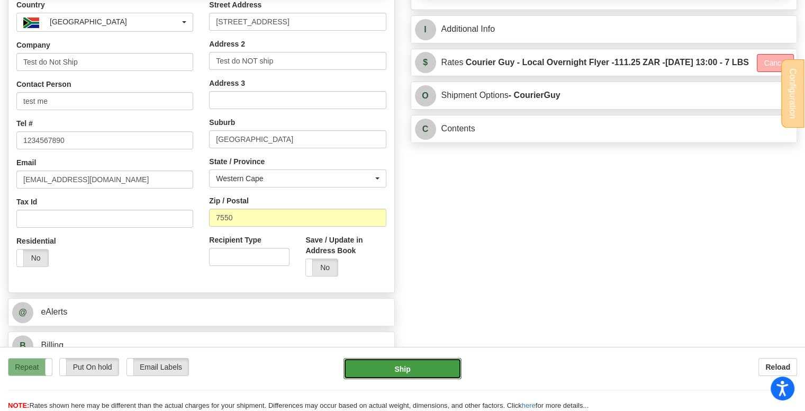
drag, startPoint x: 421, startPoint y: 376, endPoint x: 430, endPoint y: 381, distance: 10.2
click at [421, 376] on button "Ship" at bounding box center [402, 368] width 119 height 21
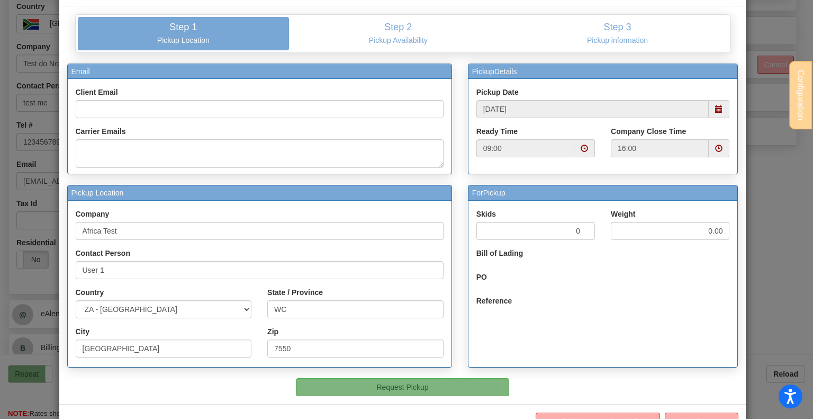
scroll to position [75, 0]
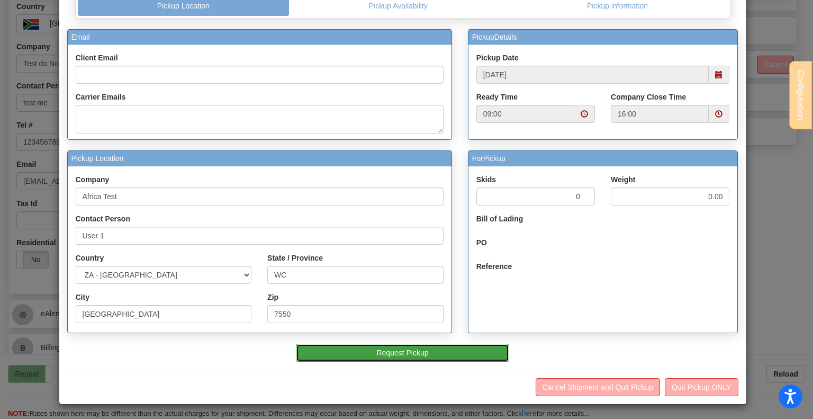
click at [400, 346] on button "Request Pickup" at bounding box center [402, 352] width 213 height 18
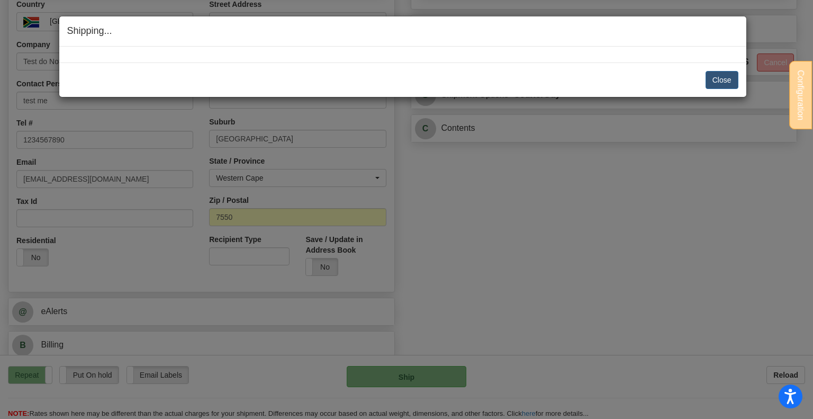
scroll to position [265, 0]
click at [722, 80] on button "Close" at bounding box center [721, 80] width 33 height 18
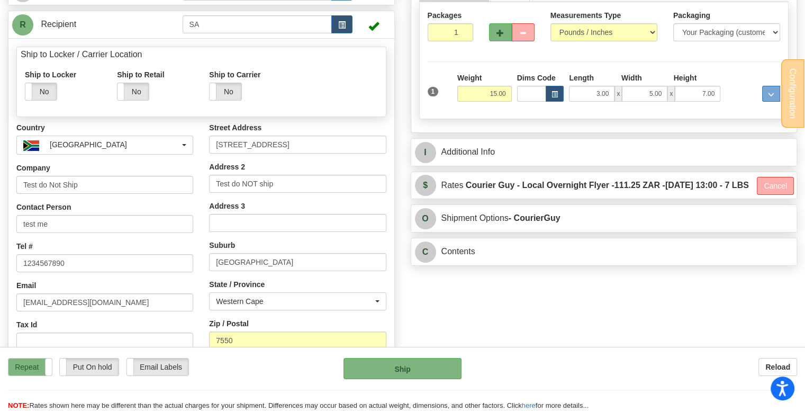
scroll to position [53, 0]
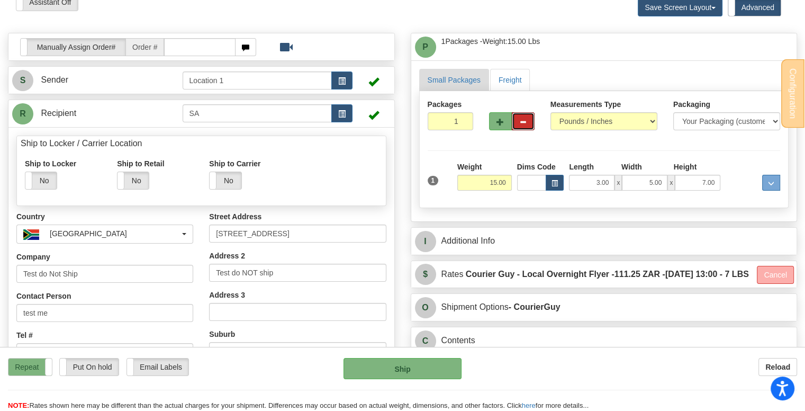
drag, startPoint x: 525, startPoint y: 119, endPoint x: 527, endPoint y: 133, distance: 14.4
click at [525, 119] on span "button" at bounding box center [522, 122] width 7 height 7
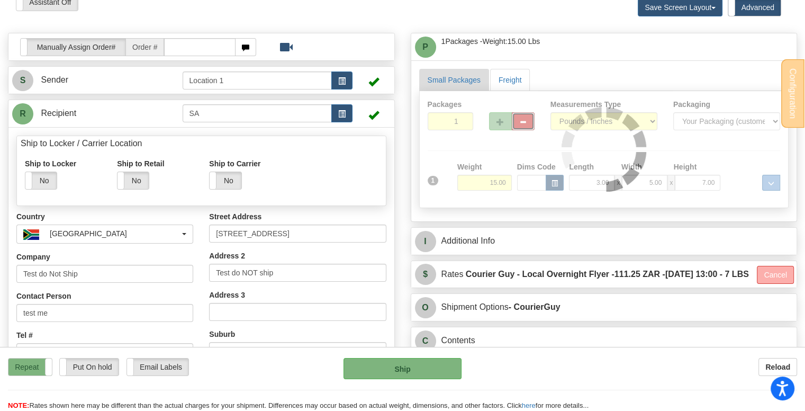
type input "LOF"
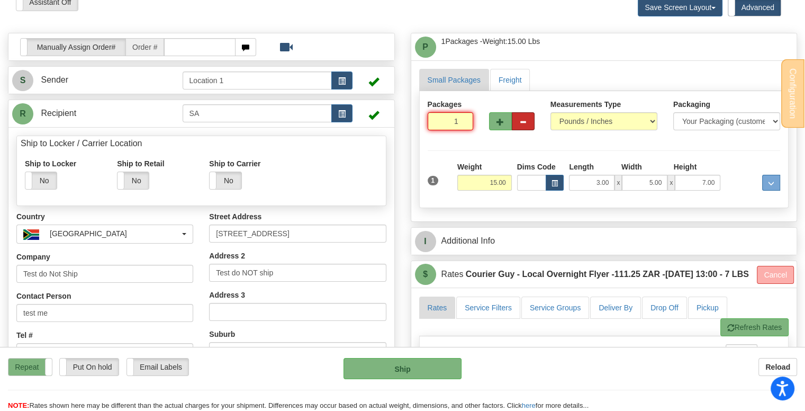
drag, startPoint x: 447, startPoint y: 120, endPoint x: 512, endPoint y: 120, distance: 65.1
click at [512, 120] on div "Packages 1 1" at bounding box center [604, 119] width 369 height 41
click at [506, 76] on link "Freight" at bounding box center [510, 80] width 40 height 22
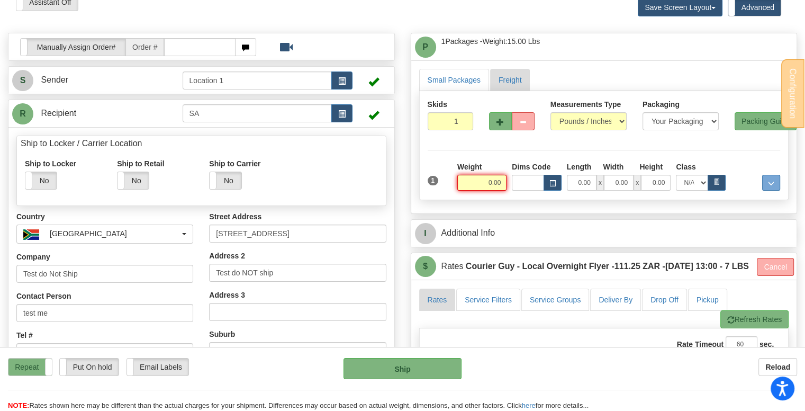
click at [483, 177] on input "0.00" at bounding box center [481, 183] width 49 height 16
click at [483, 177] on input "text" at bounding box center [481, 183] width 49 height 16
type input "50.00"
type input "LOF"
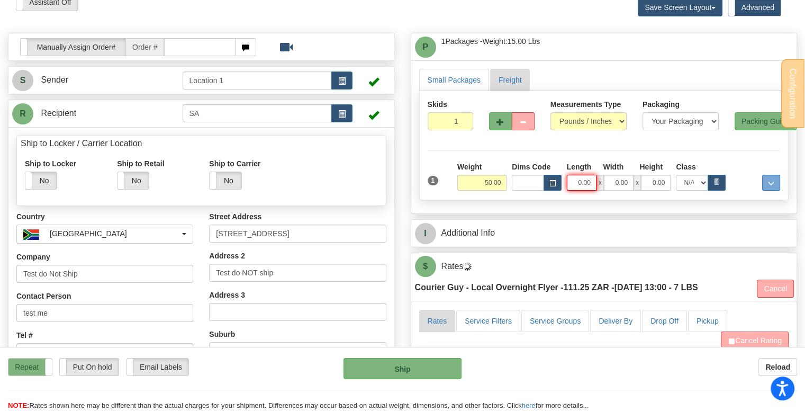
click at [583, 185] on input "0.00" at bounding box center [582, 183] width 30 height 16
click at [583, 185] on input "Length" at bounding box center [582, 183] width 30 height 16
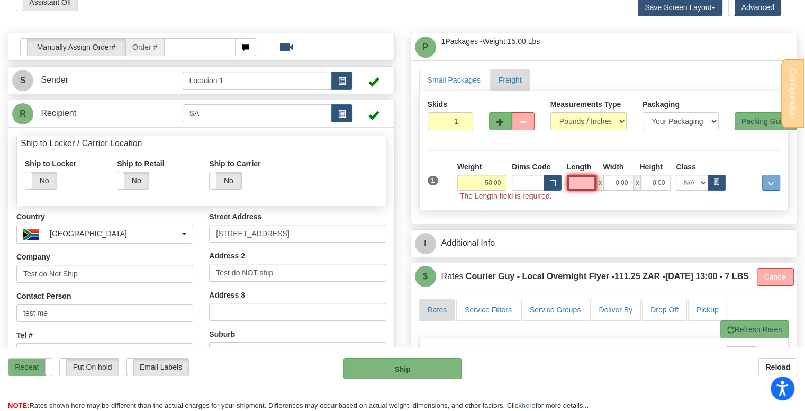
type input "48.00"
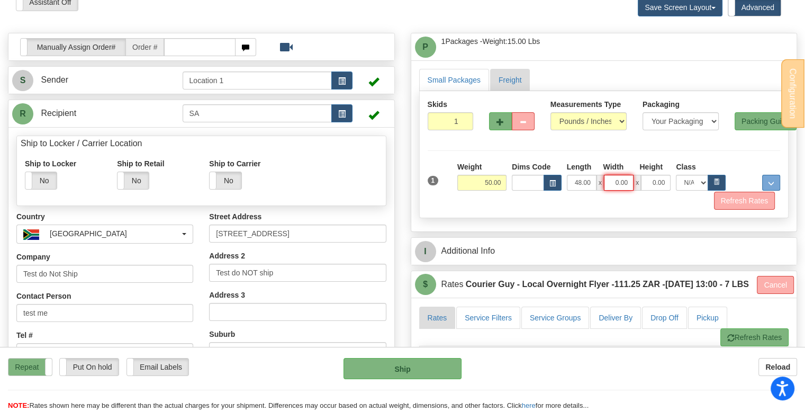
click at [618, 177] on input "0.00" at bounding box center [619, 183] width 30 height 16
click at [618, 177] on input "Width" at bounding box center [619, 183] width 30 height 16
type input "40.00"
click at [656, 184] on input "0.00" at bounding box center [656, 183] width 30 height 16
click at [656, 184] on input "Height" at bounding box center [656, 183] width 30 height 16
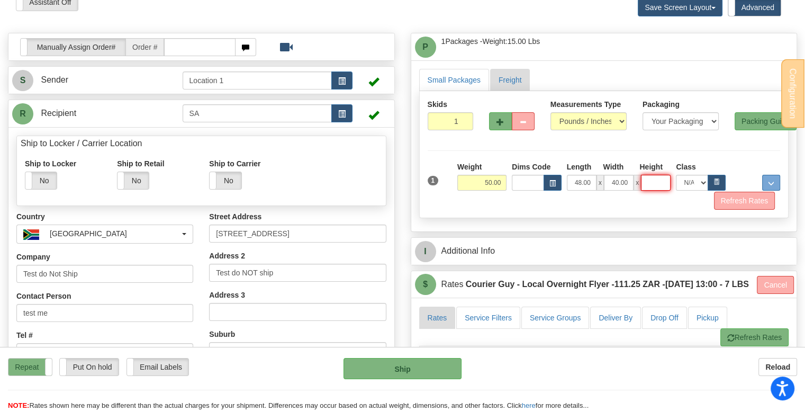
type input "60.00"
click at [688, 177] on select "N/A 50.0 55.0 60.0 65.0 70.0 85.0 92.5 100.0 125.0 175.0 250.0 300.0 400.0" at bounding box center [692, 183] width 32 height 16
select select "50.0"
click at [676, 175] on select "N/A 50.0 55.0 60.0 65.0 70.0 85.0 92.5 100.0 125.0 175.0 250.0 300.0 400.0" at bounding box center [692, 183] width 32 height 16
click at [748, 198] on button "Refresh Rates" at bounding box center [744, 201] width 61 height 18
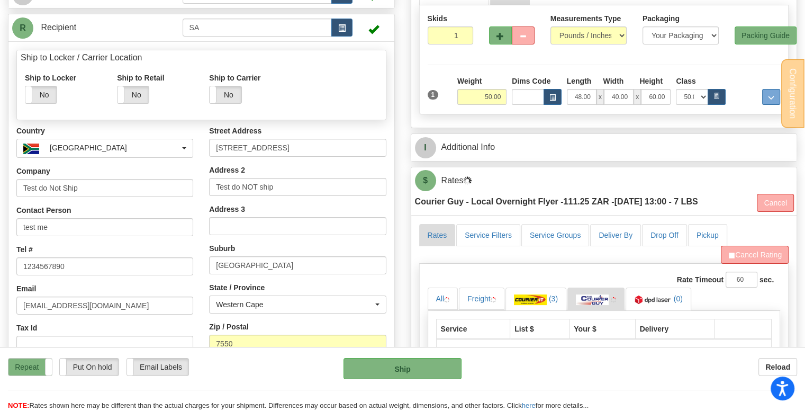
scroll to position [265, 0]
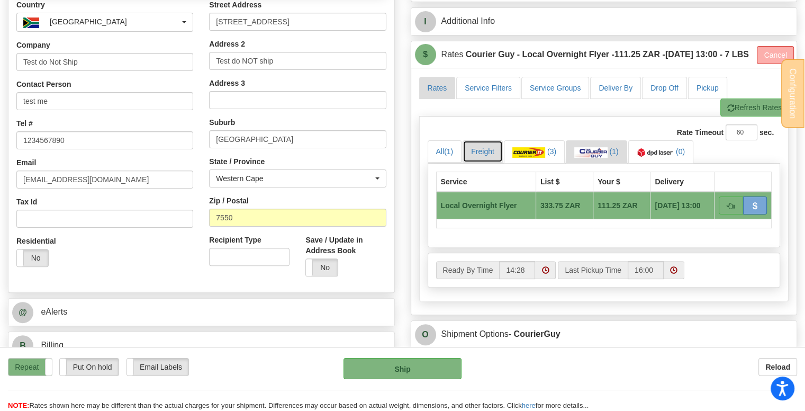
click at [479, 162] on link "Freight" at bounding box center [483, 151] width 40 height 22
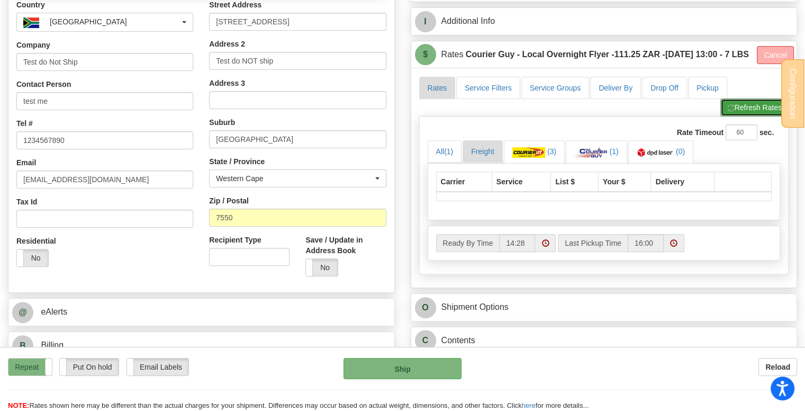
click at [748, 116] on button "Refresh Rates" at bounding box center [754, 107] width 68 height 18
type input "LOF"
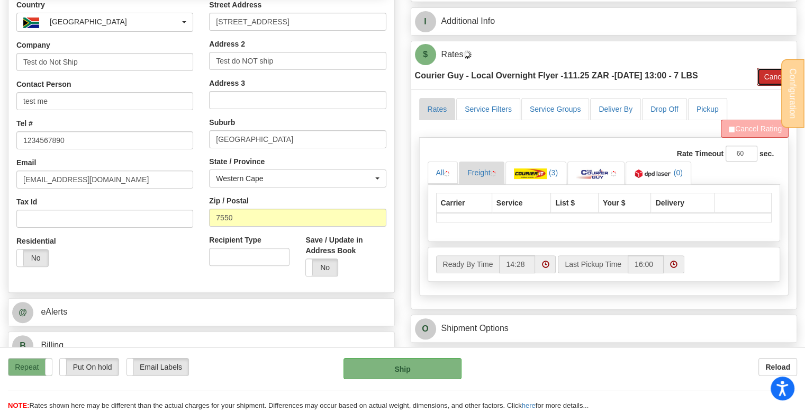
click at [766, 76] on button "Cancel" at bounding box center [775, 77] width 37 height 18
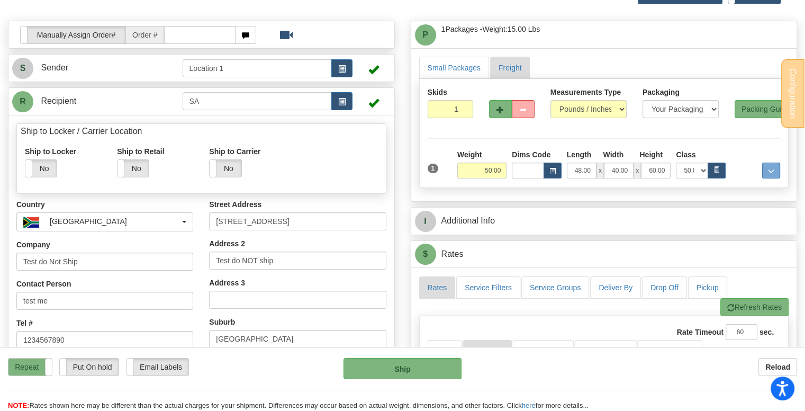
scroll to position [0, 0]
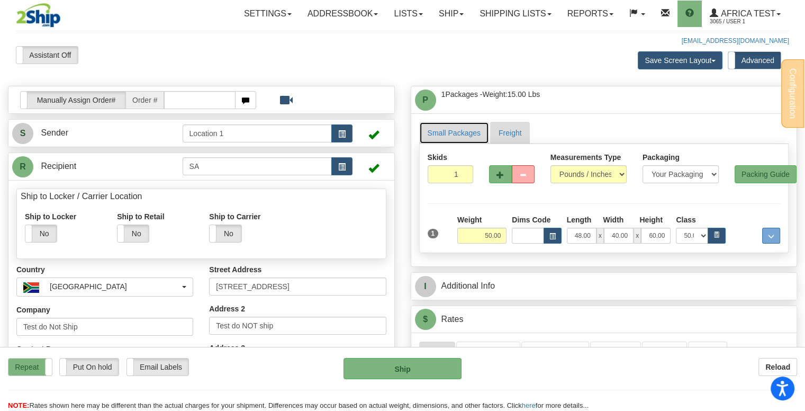
click at [472, 133] on link "Small Packages" at bounding box center [454, 133] width 70 height 22
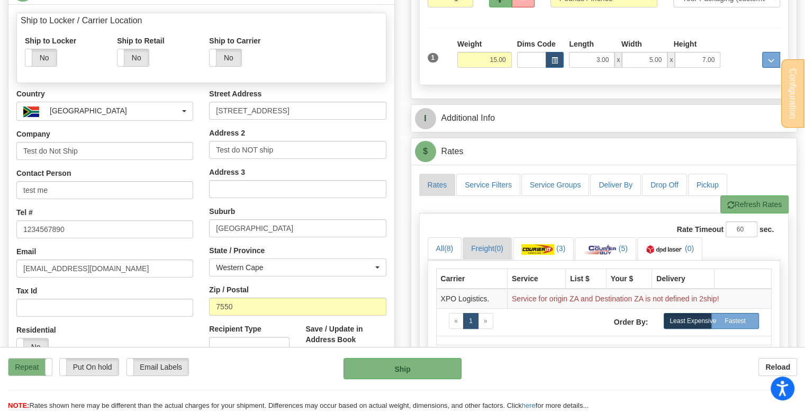
scroll to position [212, 0]
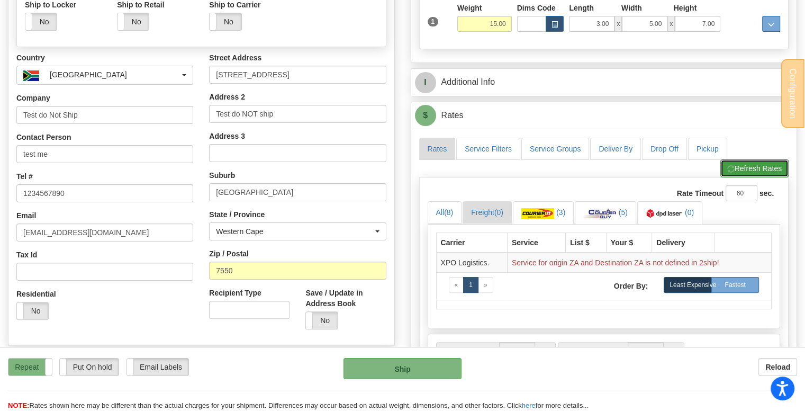
click at [754, 167] on button "Refresh Rates" at bounding box center [754, 168] width 68 height 18
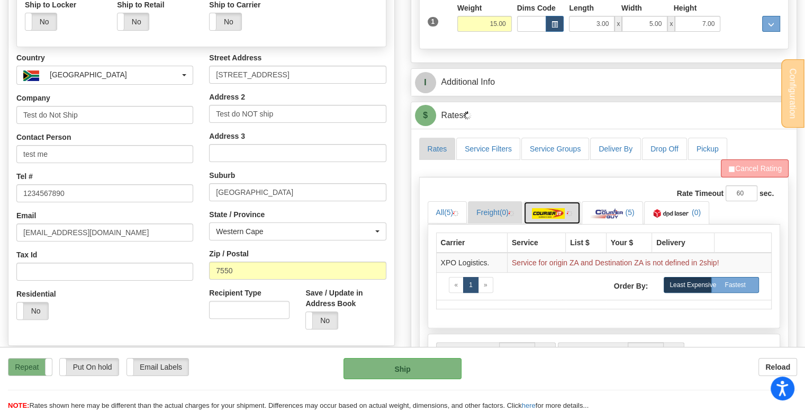
click at [549, 215] on img at bounding box center [548, 213] width 33 height 11
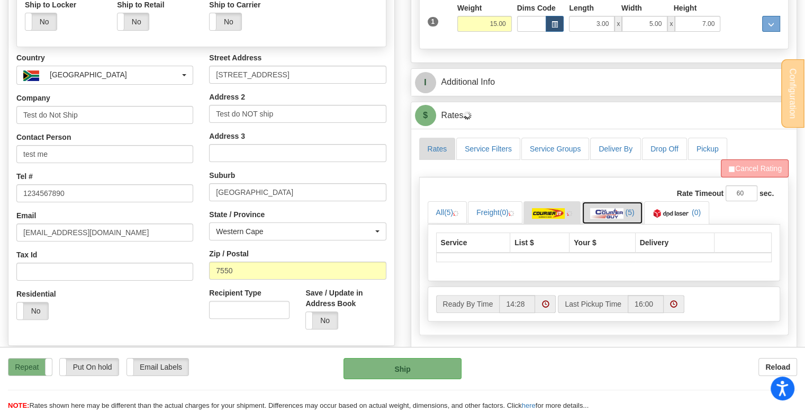
click at [607, 202] on link "(5)" at bounding box center [612, 212] width 61 height 23
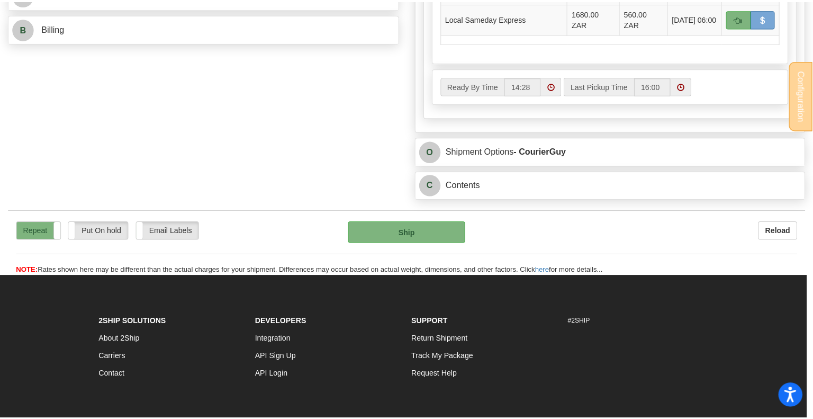
scroll to position [318, 0]
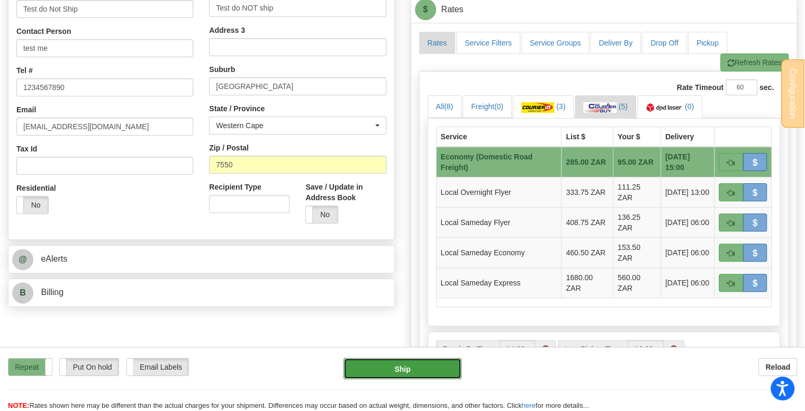
click at [410, 370] on button "Ship" at bounding box center [402, 368] width 119 height 21
type input "ECO"
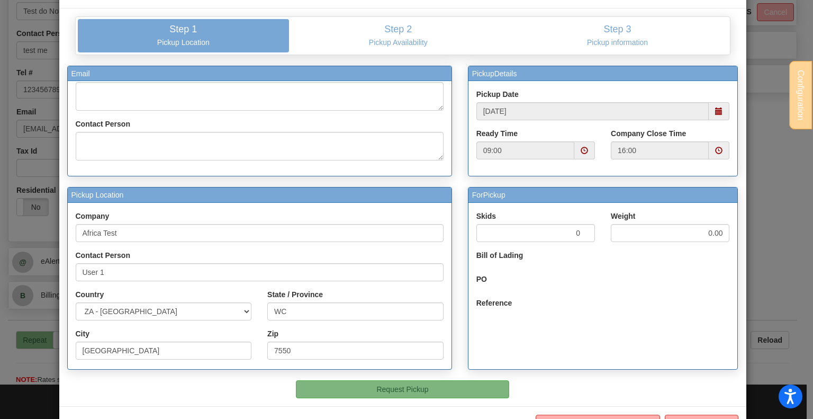
scroll to position [75, 0]
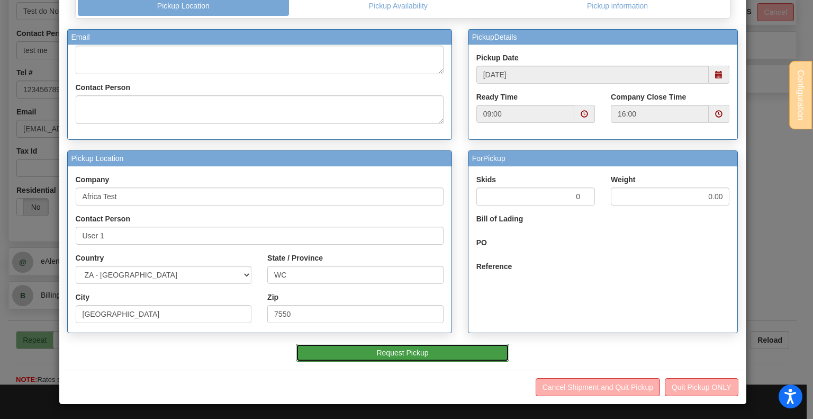
drag, startPoint x: 427, startPoint y: 342, endPoint x: 429, endPoint y: 351, distance: 9.4
click at [427, 342] on div "Email Client Email Carrier Emails Contact Person Pickup Location" at bounding box center [402, 195] width 671 height 332
click at [409, 354] on button "Request Pickup" at bounding box center [402, 352] width 213 height 18
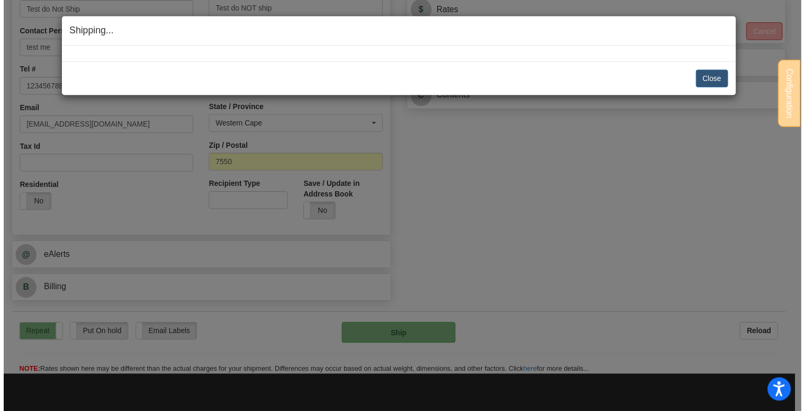
scroll to position [0, 0]
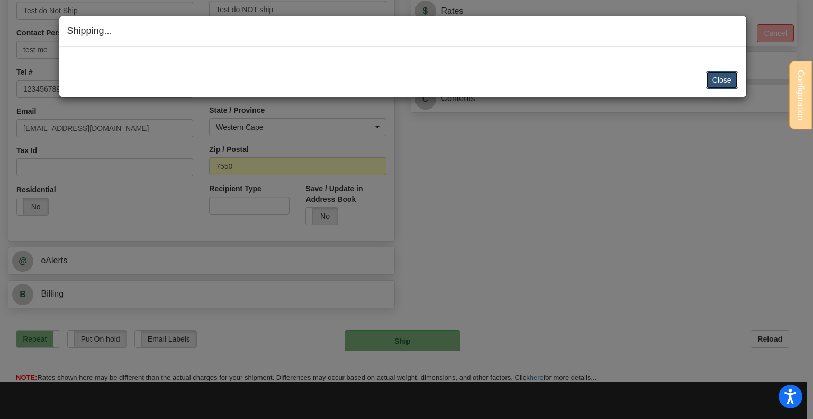
click at [718, 83] on button "Close" at bounding box center [721, 80] width 33 height 18
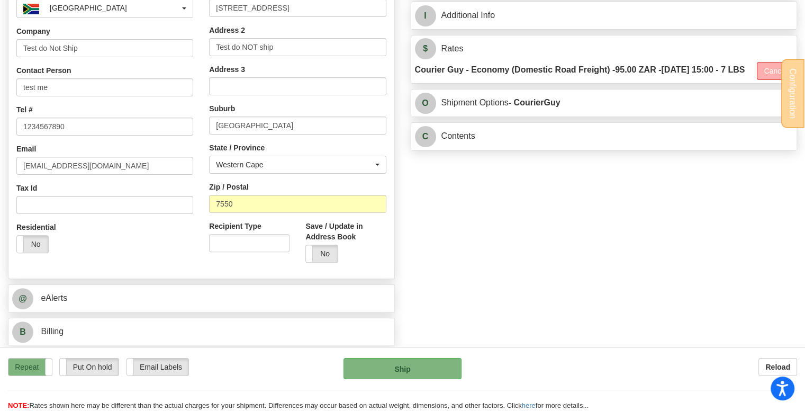
scroll to position [263, 0]
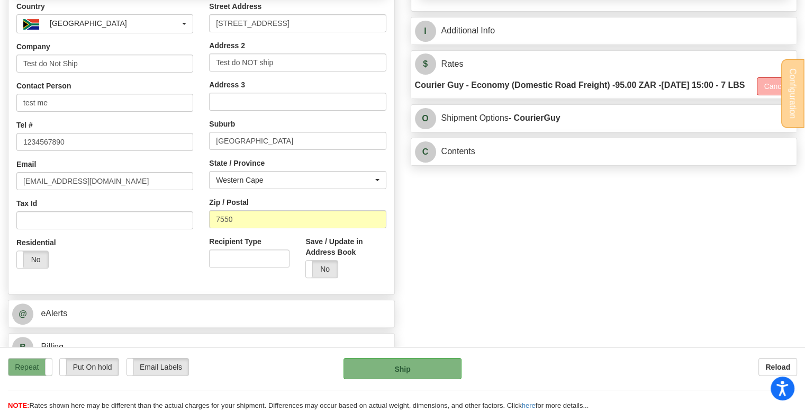
click at [403, 332] on div "Manually Assign Order# Manually Assign Order# Order #" at bounding box center [402, 94] width 805 height 543
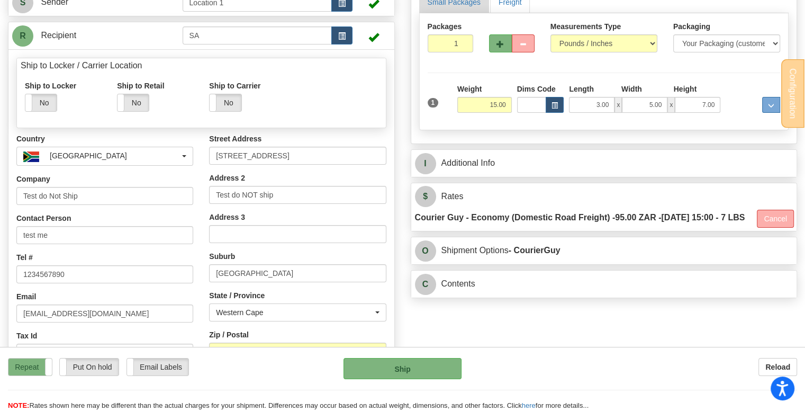
scroll to position [212, 0]
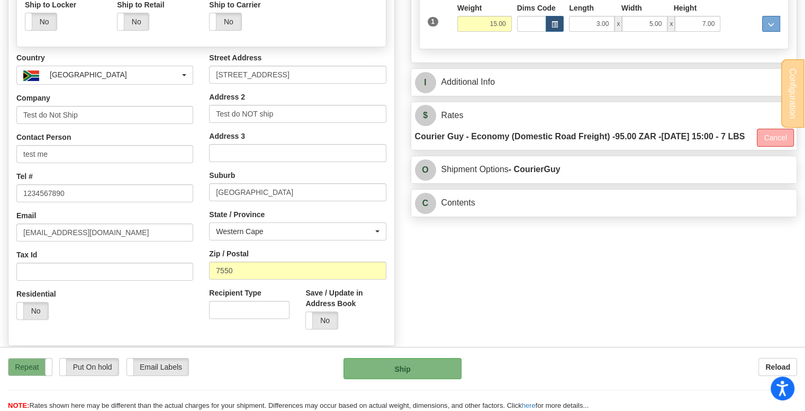
click at [742, 282] on div "Manually Assign Order# Manually Assign Order# Order #" at bounding box center [402, 145] width 805 height 543
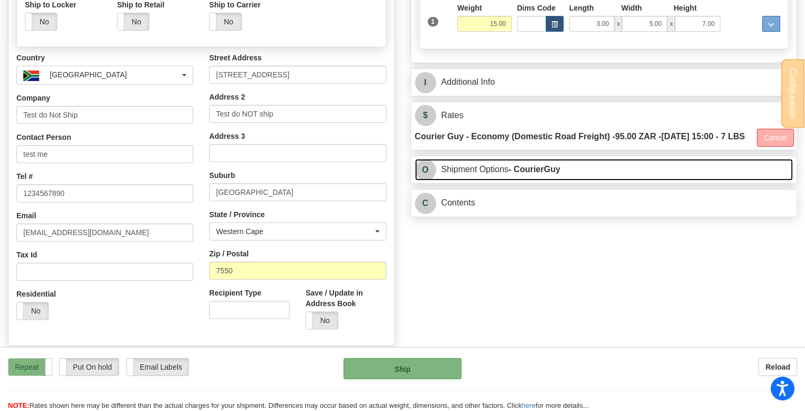
click at [527, 174] on strong "- CourierGuy" at bounding box center [535, 169] width 52 height 9
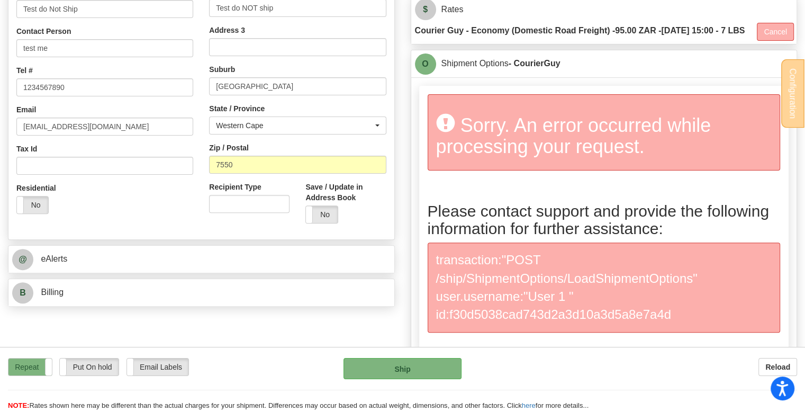
scroll to position [370, 0]
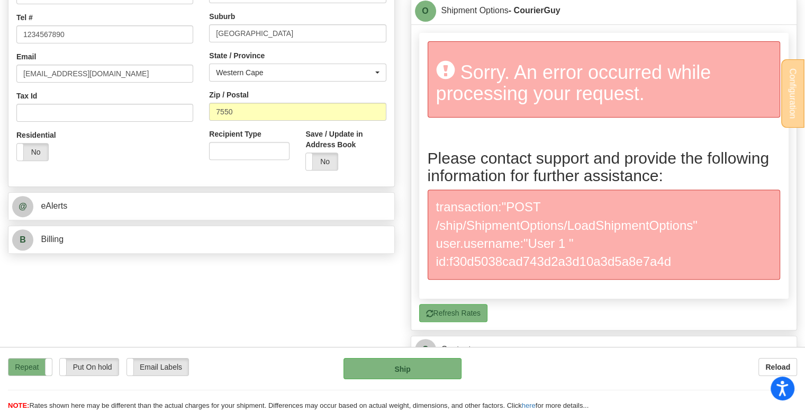
click at [311, 289] on div "Manually Assign Order# Manually Assign Order# Order #" at bounding box center [402, 41] width 805 height 653
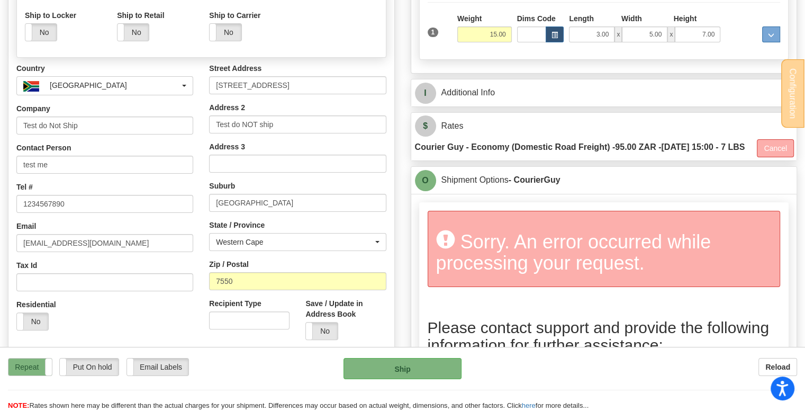
scroll to position [265, 0]
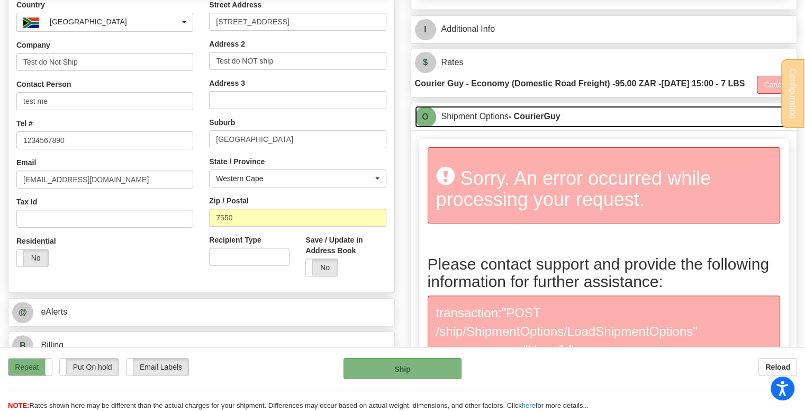
click at [509, 128] on link "O Shipment Options - CourierGuy" at bounding box center [604, 117] width 378 height 22
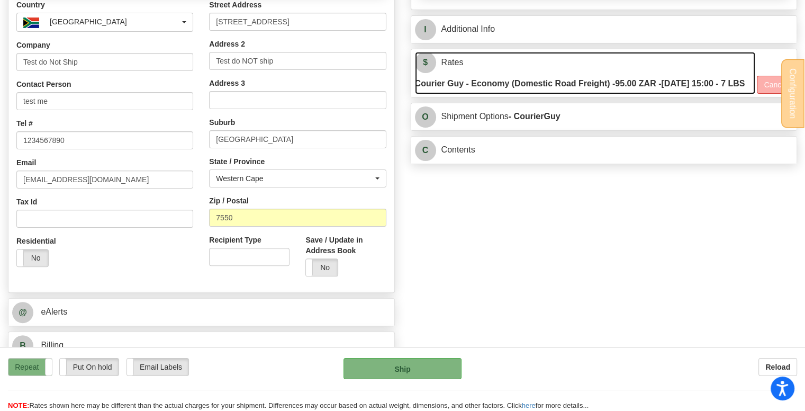
click at [531, 89] on label "Courier Guy - Economy (Domestic Road Freight) - 95.00 ZAR - 2025-09-25 15:00 - …" at bounding box center [580, 83] width 330 height 21
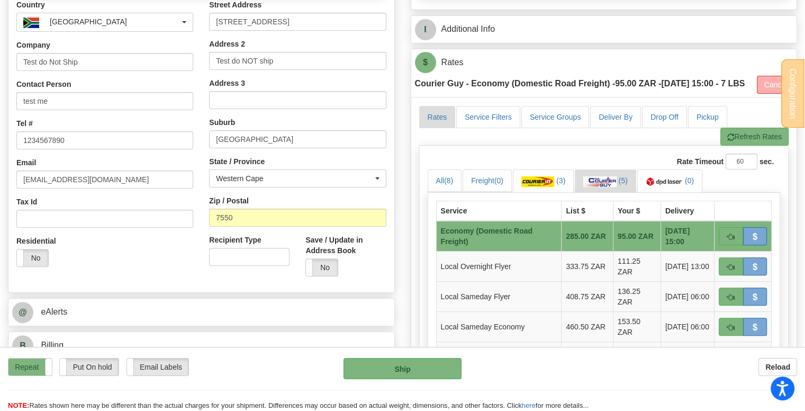
click at [276, 374] on div "Repeat Repeat Put On hold Put On hold Print Order Slip Print Order Slip Email L…" at bounding box center [168, 367] width 320 height 18
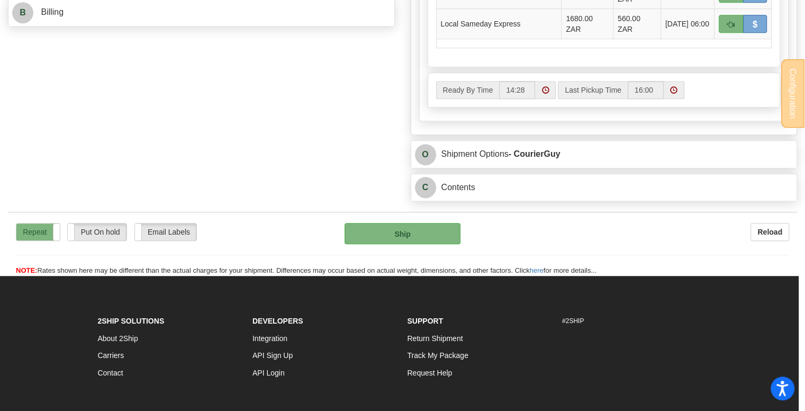
scroll to position [684, 0]
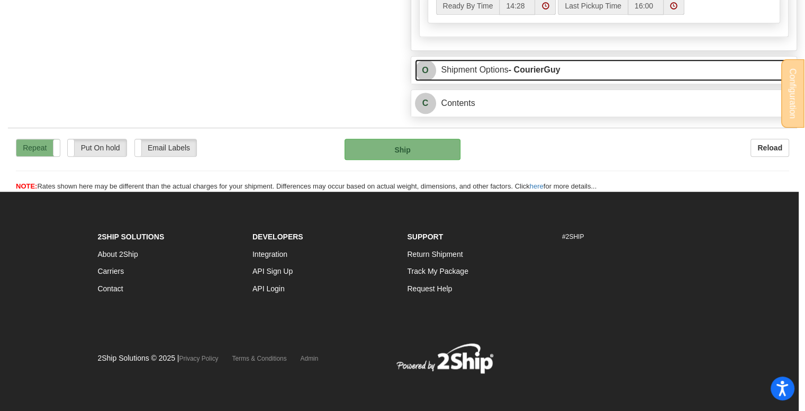
click at [497, 81] on link "O Shipment Options - CourierGuy" at bounding box center [604, 70] width 378 height 22
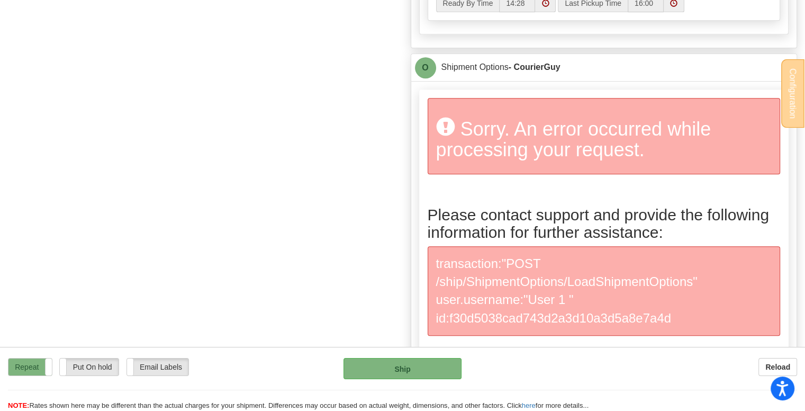
drag, startPoint x: 195, startPoint y: 230, endPoint x: 209, endPoint y: 232, distance: 14.0
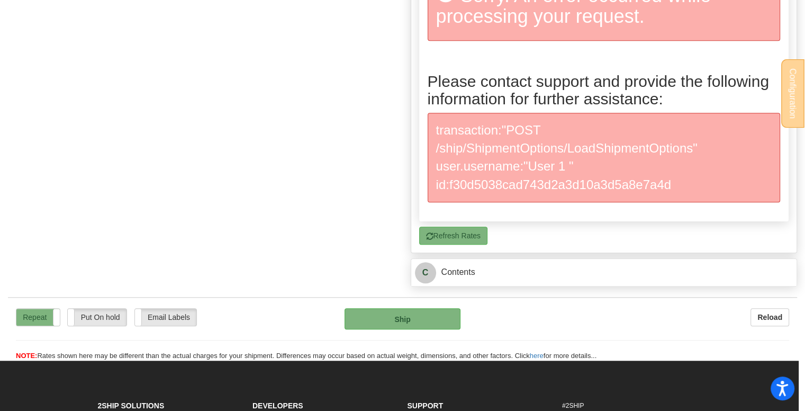
scroll to position [843, 0]
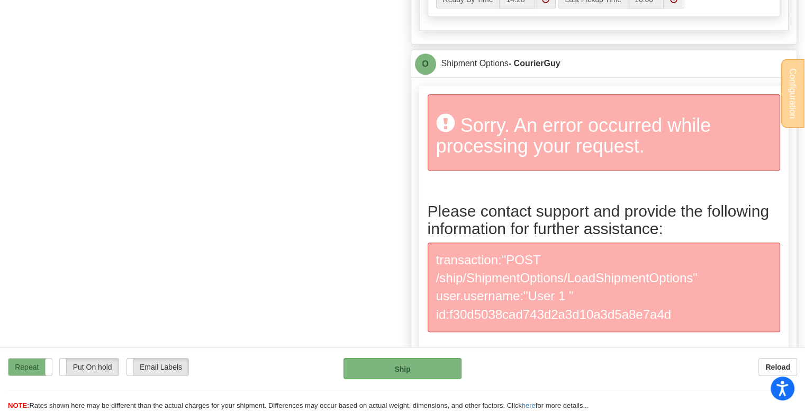
scroll to position [582, 0]
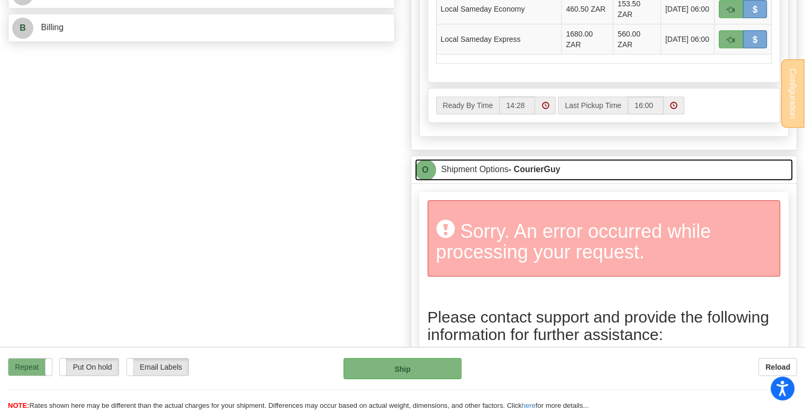
click at [564, 180] on link "O Shipment Options - CourierGuy" at bounding box center [604, 170] width 378 height 22
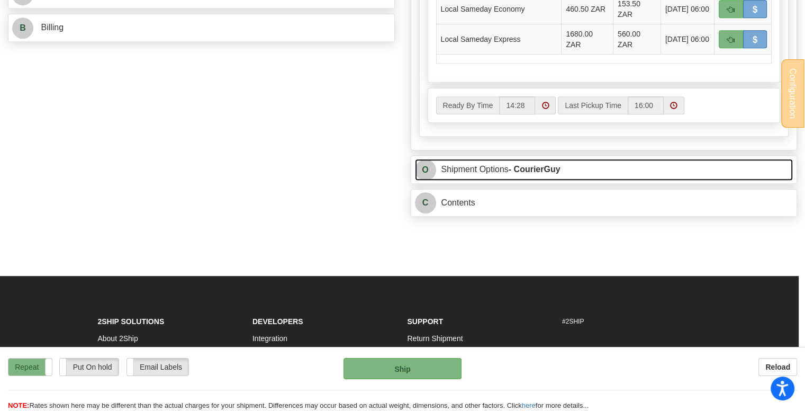
click at [570, 180] on link "O Shipment Options - CourierGuy" at bounding box center [604, 170] width 378 height 22
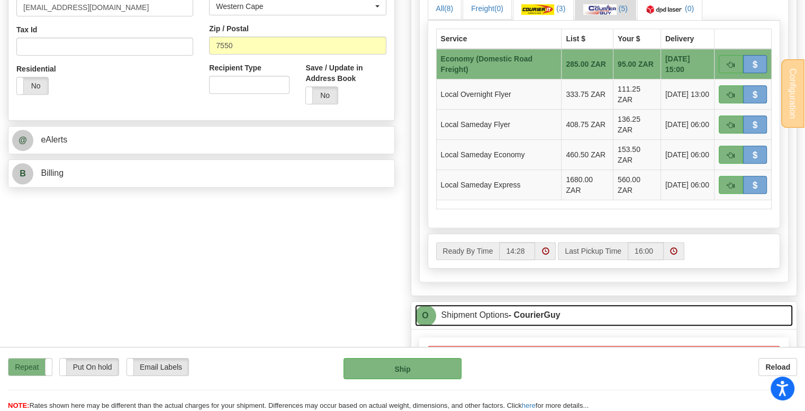
scroll to position [512, 0]
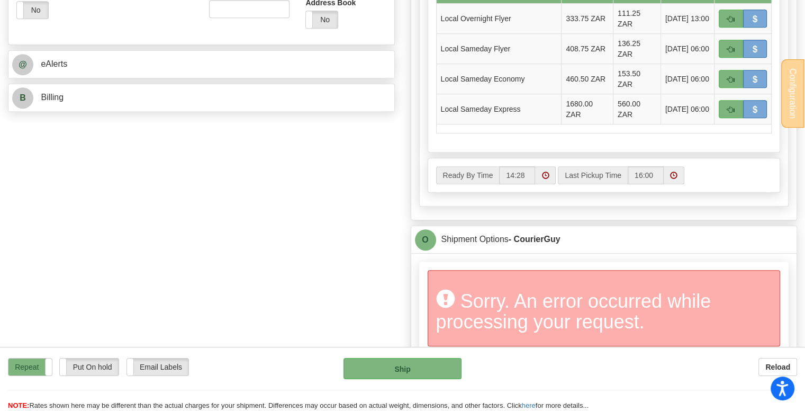
click at [66, 283] on div "Manually Assign Order# Manually Assign Order# Order #" at bounding box center [402, 84] width 805 height 1023
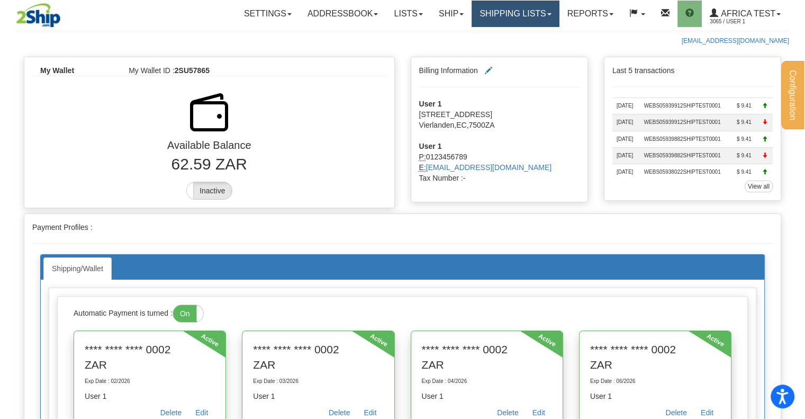
click at [512, 7] on link "Shipping lists" at bounding box center [515, 14] width 87 height 26
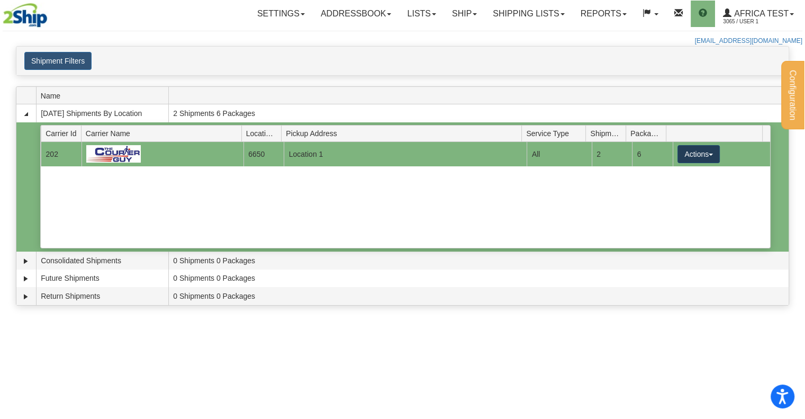
click at [687, 151] on button "Actions" at bounding box center [698, 154] width 42 height 18
click at [674, 173] on span "Details" at bounding box center [659, 173] width 29 height 7
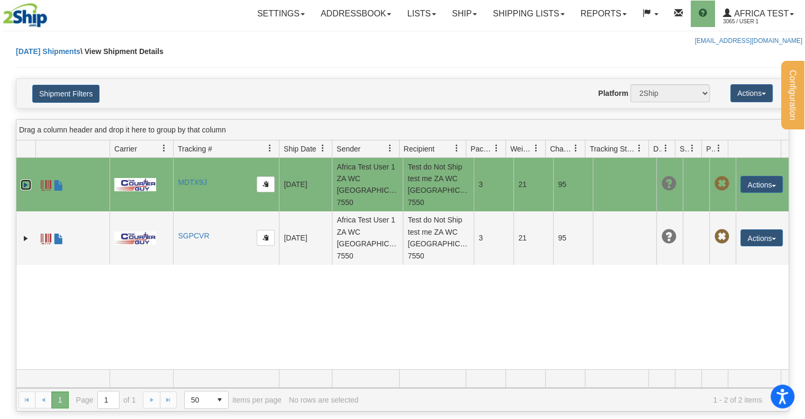
click at [23, 179] on link "Expand" at bounding box center [26, 184] width 11 height 11
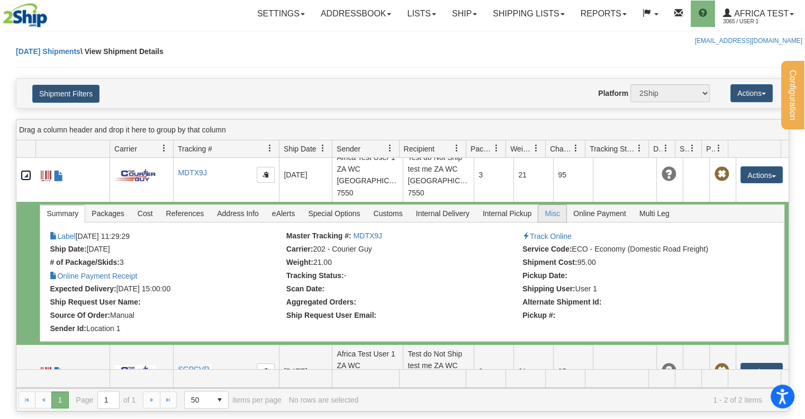
scroll to position [15, 0]
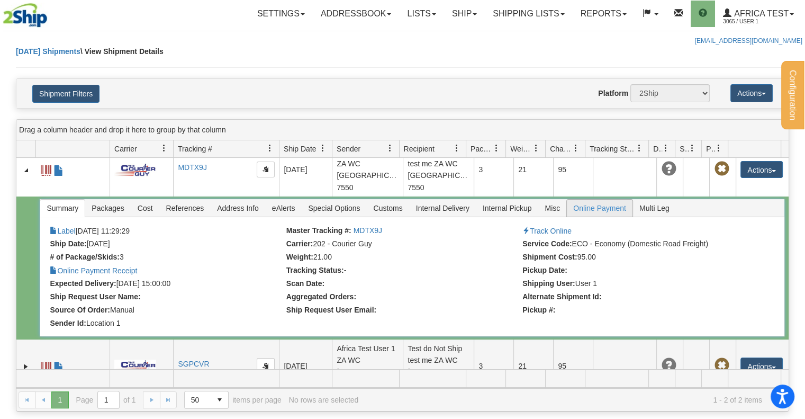
click at [592, 200] on span "Online Payment" at bounding box center [600, 208] width 66 height 17
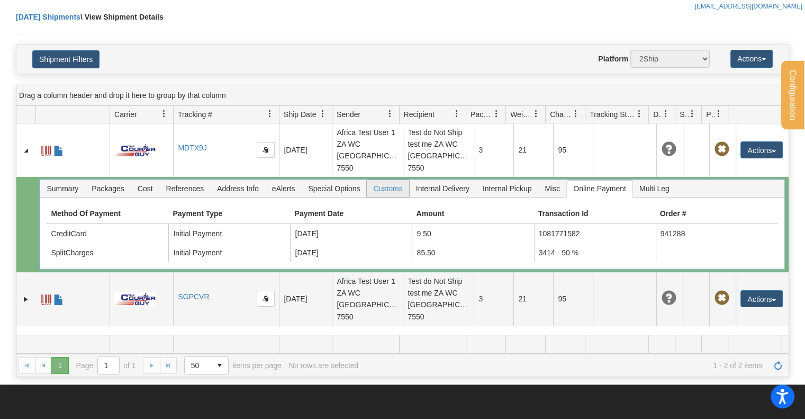
scroll to position [53, 0]
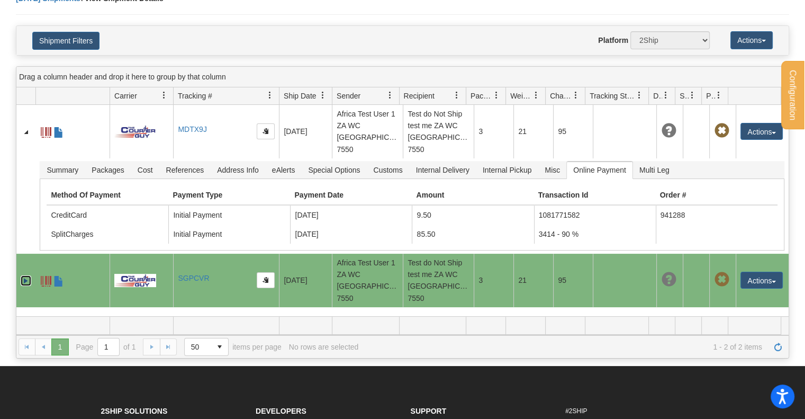
click at [29, 275] on link "Expand" at bounding box center [26, 280] width 11 height 11
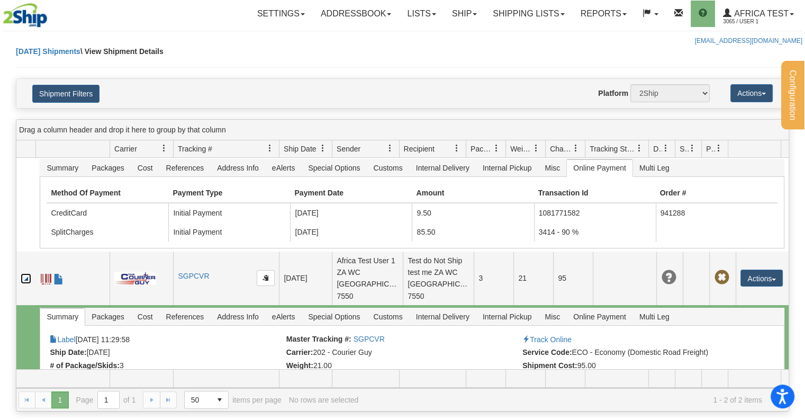
scroll to position [110, 0]
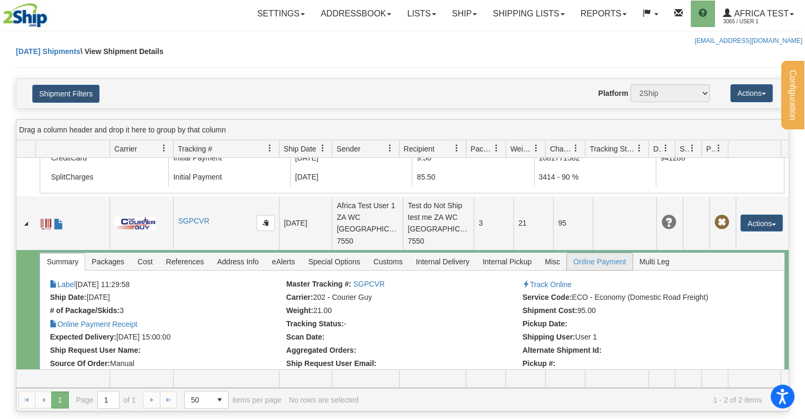
click at [586, 253] on span "Online Payment" at bounding box center [600, 261] width 66 height 17
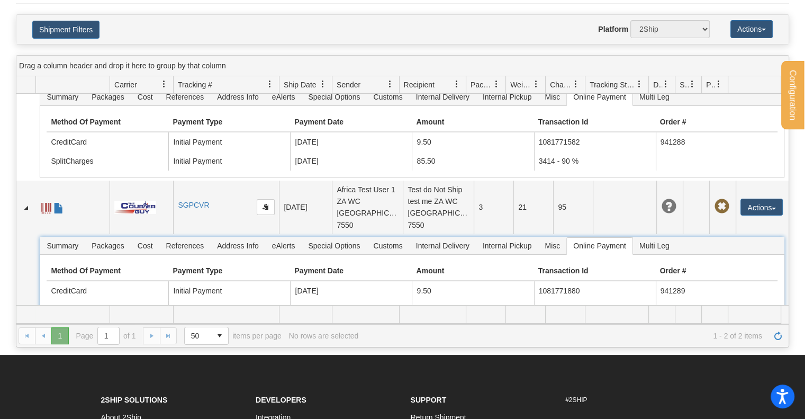
scroll to position [0, 0]
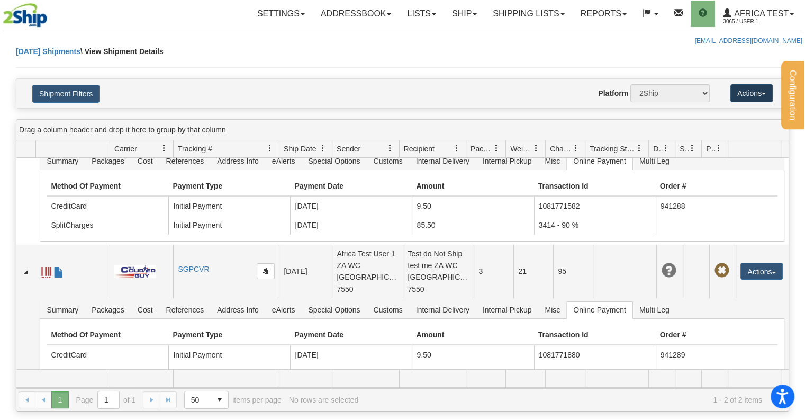
click at [742, 94] on button "Actions" at bounding box center [751, 93] width 42 height 18
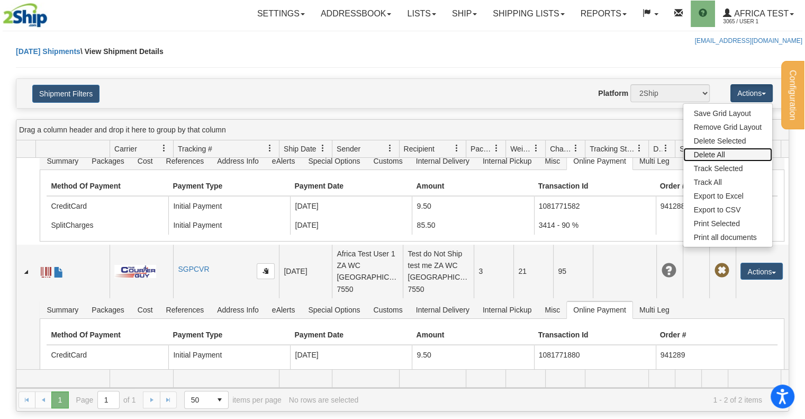
click at [713, 152] on link "Delete All" at bounding box center [727, 155] width 89 height 14
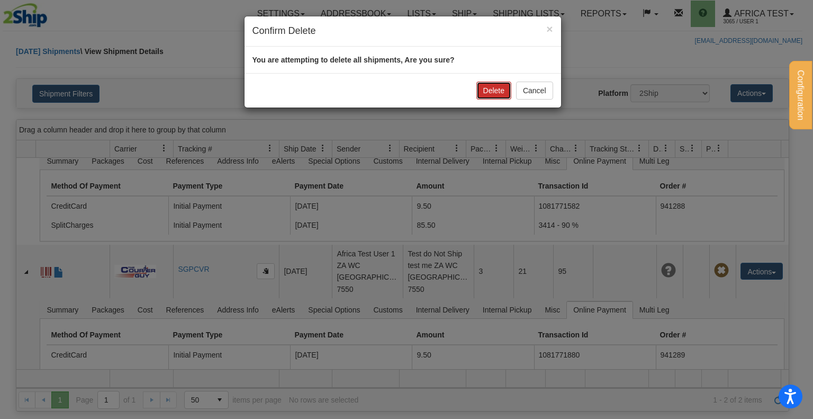
click at [491, 84] on button "Delete" at bounding box center [493, 90] width 35 height 18
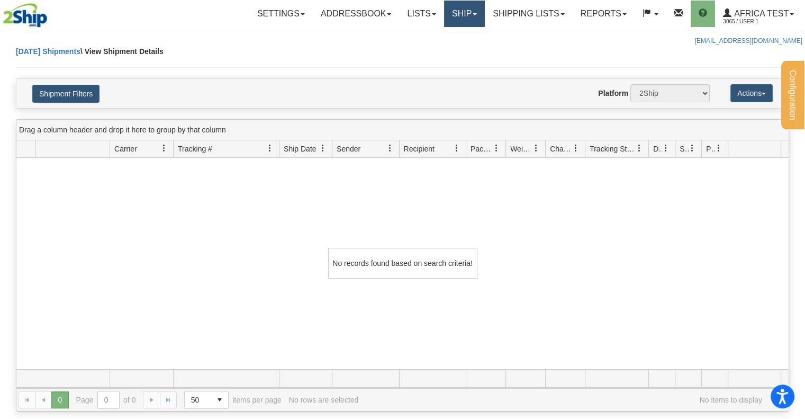
click at [453, 12] on link "Ship" at bounding box center [464, 14] width 41 height 26
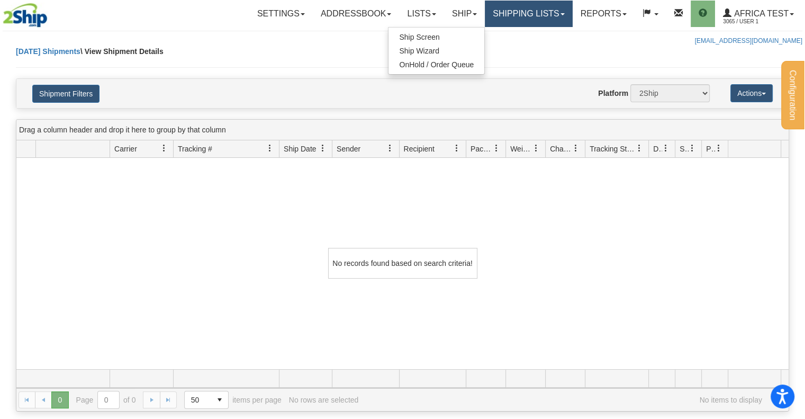
click at [525, 14] on link "Shipping lists" at bounding box center [528, 14] width 87 height 26
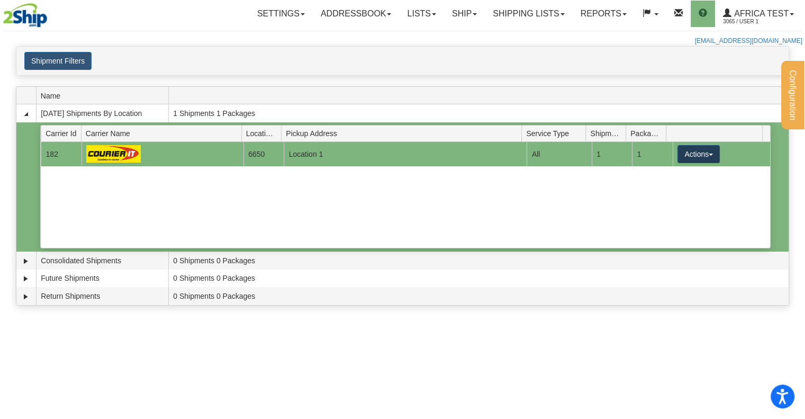
click at [705, 156] on button "Actions" at bounding box center [698, 154] width 42 height 18
click at [662, 173] on span "Details" at bounding box center [659, 173] width 29 height 7
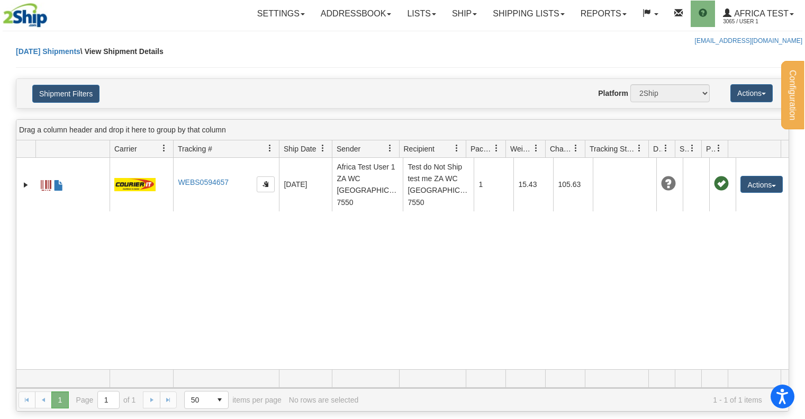
click at [740, 176] on button "Actions" at bounding box center [761, 184] width 42 height 17
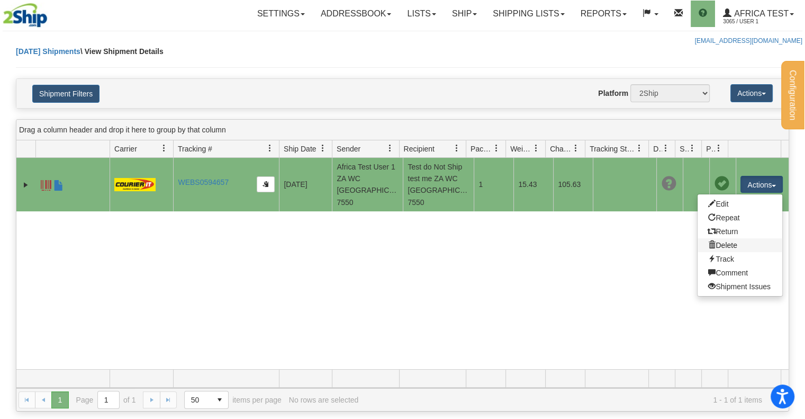
click at [724, 238] on link "Delete" at bounding box center [739, 245] width 85 height 14
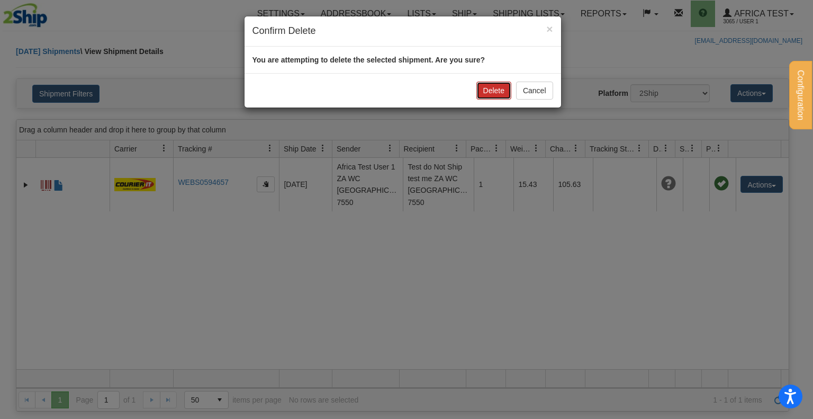
click at [493, 86] on button "Delete" at bounding box center [493, 90] width 35 height 18
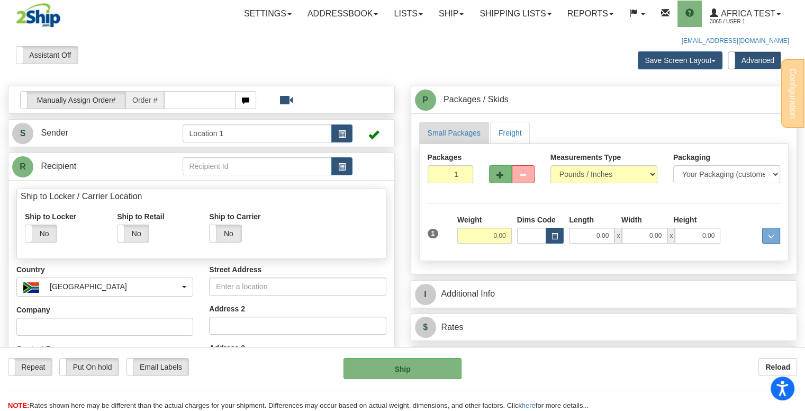
drag, startPoint x: 204, startPoint y: 48, endPoint x: 262, endPoint y: 81, distance: 66.9
click at [204, 48] on div "Assistant On Assistant Off Do a return Do a return" at bounding box center [172, 55] width 329 height 18
click at [348, 173] on button "button" at bounding box center [341, 166] width 21 height 18
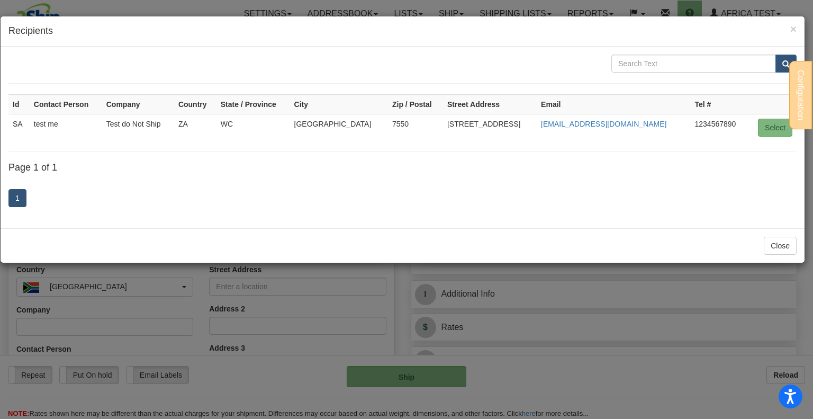
click at [780, 139] on td "Select" at bounding box center [771, 127] width 49 height 27
click at [779, 130] on button "Select" at bounding box center [775, 128] width 34 height 18
type input "SA"
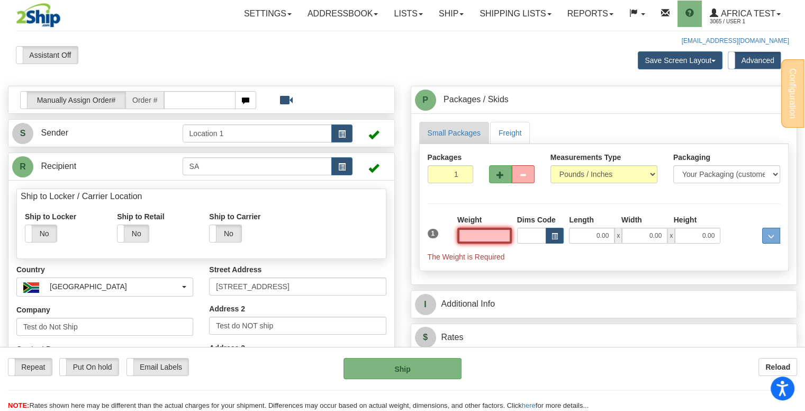
click at [493, 236] on input "text" at bounding box center [484, 236] width 55 height 16
type input "5.00"
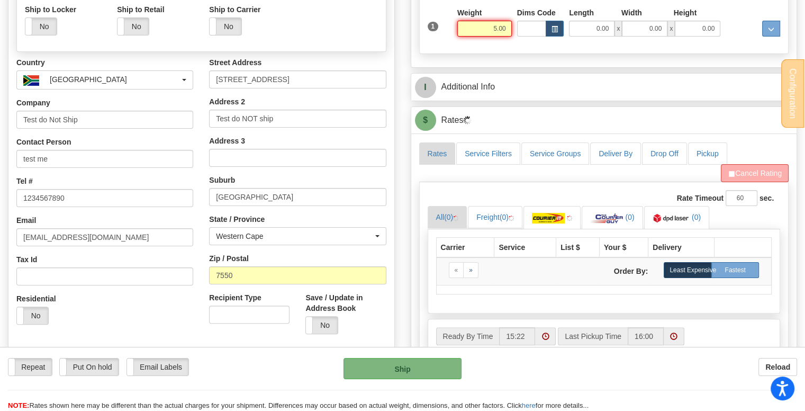
scroll to position [265, 0]
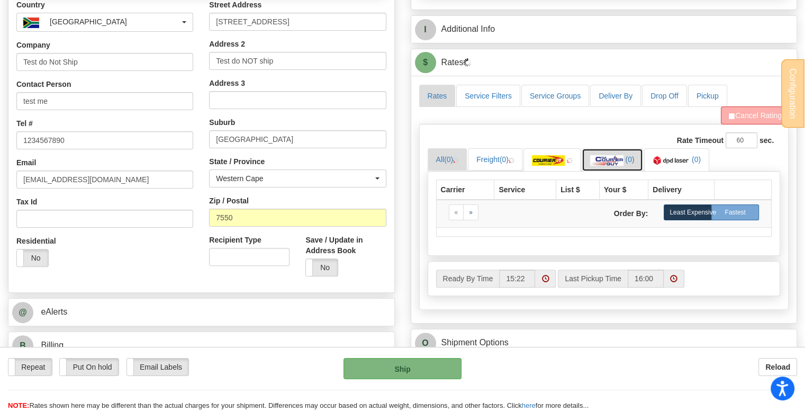
click at [623, 162] on img at bounding box center [606, 160] width 33 height 11
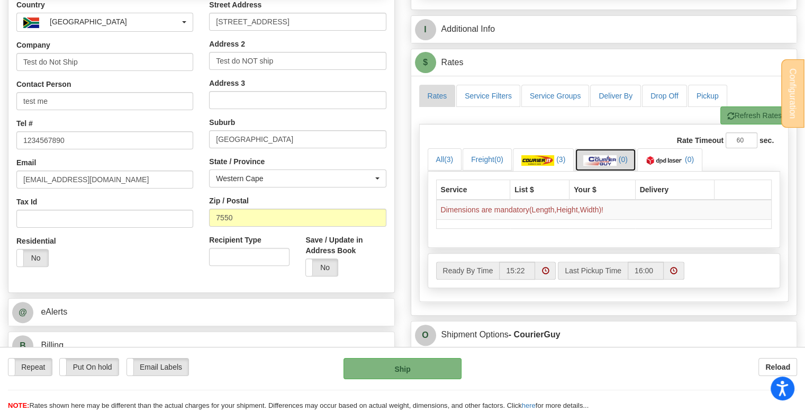
scroll to position [106, 0]
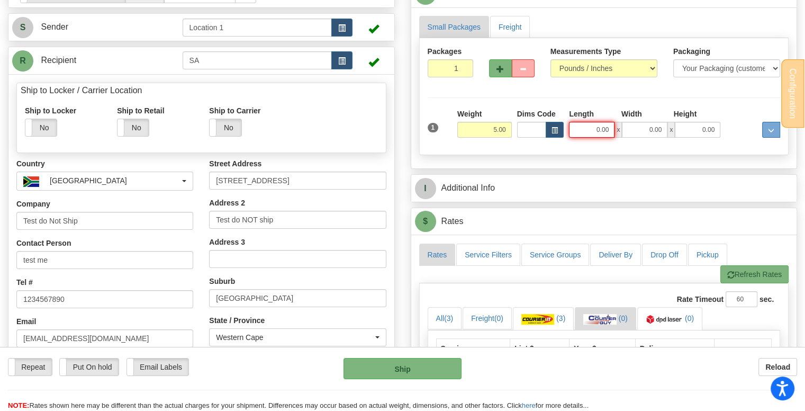
click at [584, 130] on input "0.00" at bounding box center [592, 130] width 46 height 16
click at [584, 130] on input "Length" at bounding box center [592, 130] width 46 height 16
type input "3.00"
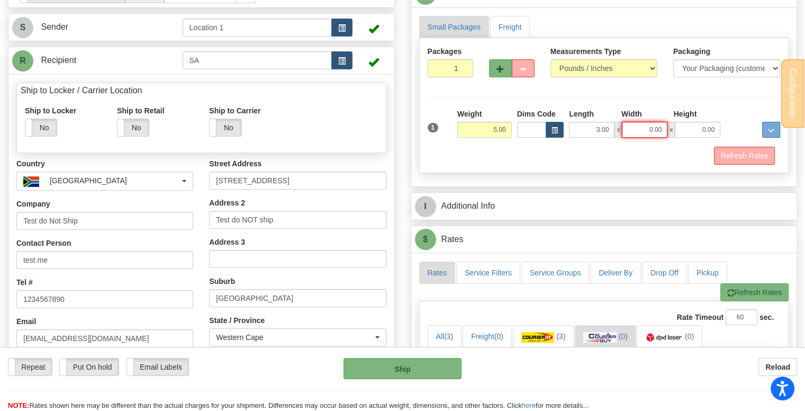
click at [641, 124] on input "0.00" at bounding box center [645, 130] width 46 height 16
click at [642, 126] on input "Width" at bounding box center [645, 130] width 46 height 16
type input "5.00"
click at [682, 129] on input "0.00" at bounding box center [698, 130] width 46 height 16
click at [682, 129] on input "Height" at bounding box center [698, 130] width 46 height 16
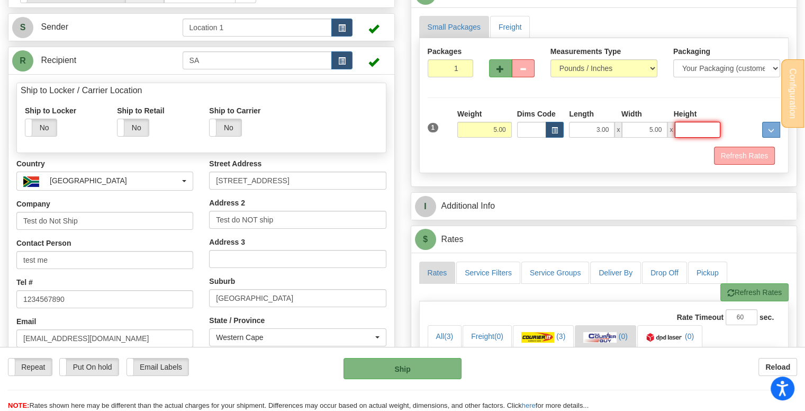
type input "7.00"
click at [732, 155] on button "Refresh Rates" at bounding box center [744, 156] width 61 height 18
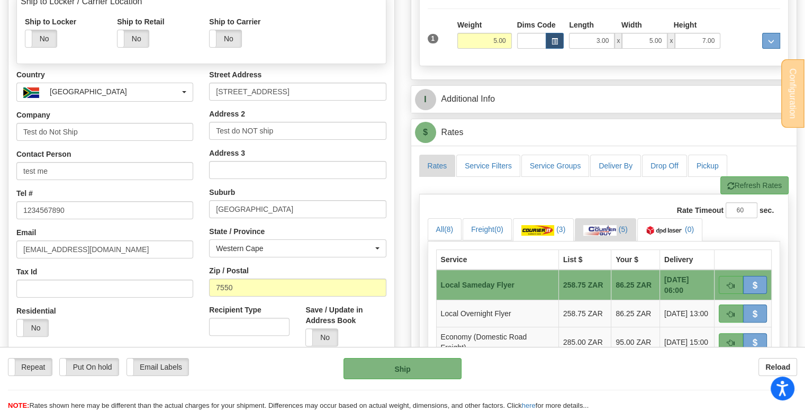
scroll to position [370, 0]
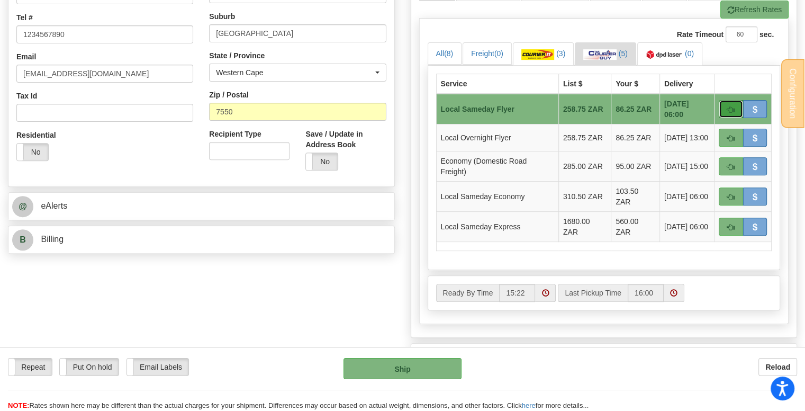
click at [730, 108] on span "button" at bounding box center [730, 109] width 7 height 7
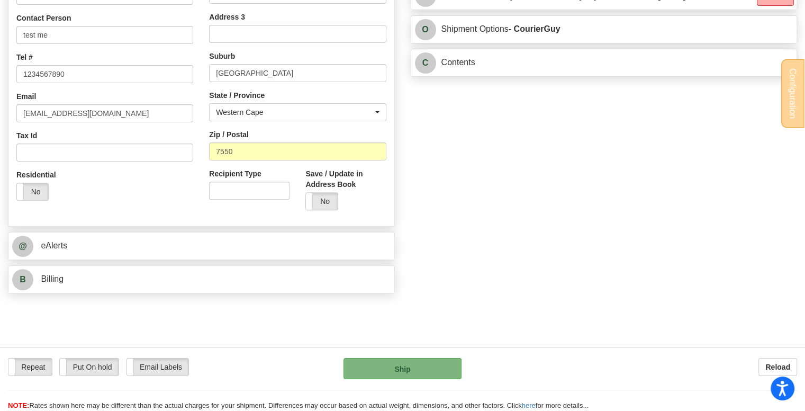
scroll to position [227, 0]
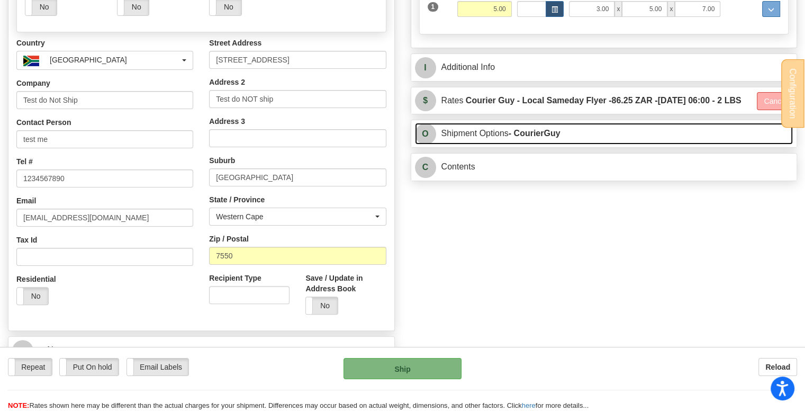
click at [453, 144] on link "O Shipment Options - CourierGuy" at bounding box center [604, 134] width 378 height 22
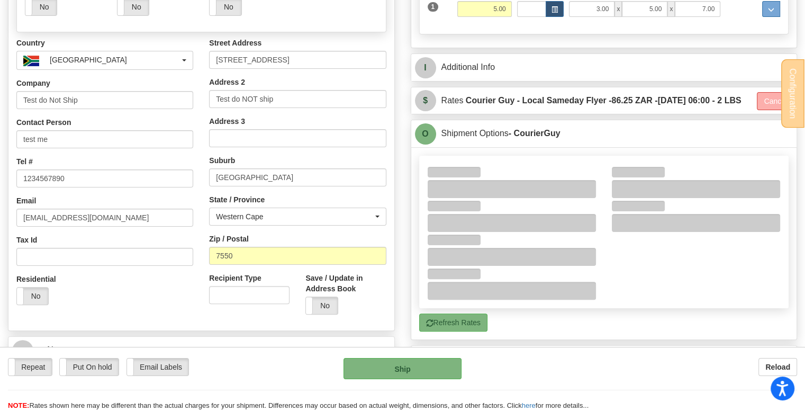
click at [655, 362] on div "Reload" at bounding box center [637, 367] width 320 height 18
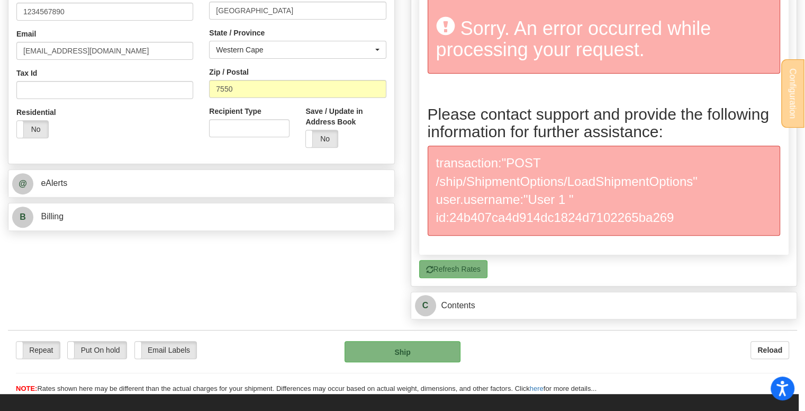
scroll to position [438, 0]
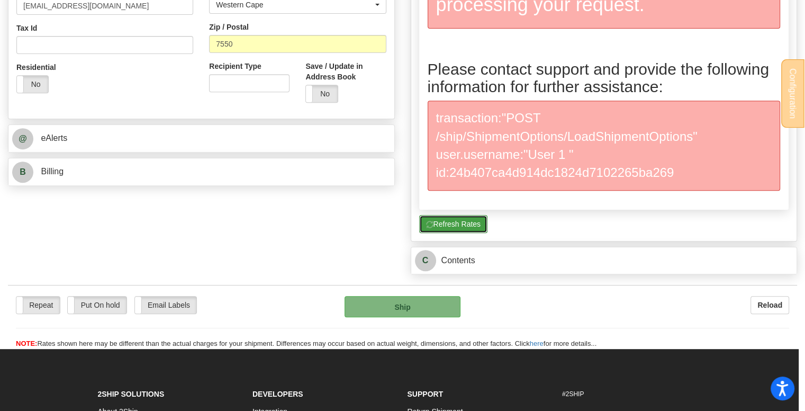
click at [461, 233] on button "Refresh Rates" at bounding box center [453, 224] width 68 height 18
type input "LSF"
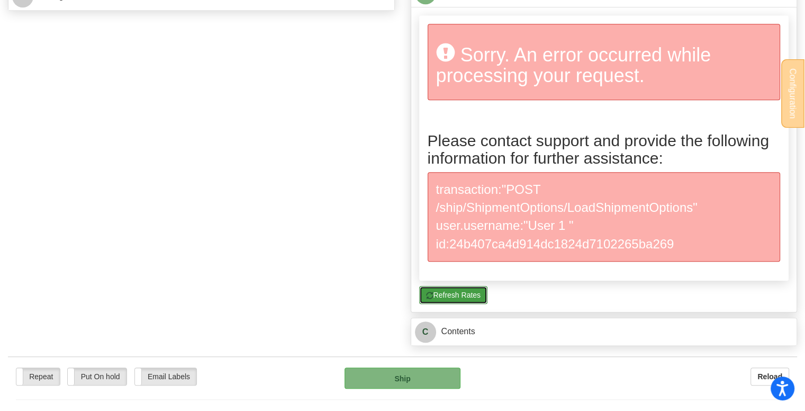
scroll to position [544, 0]
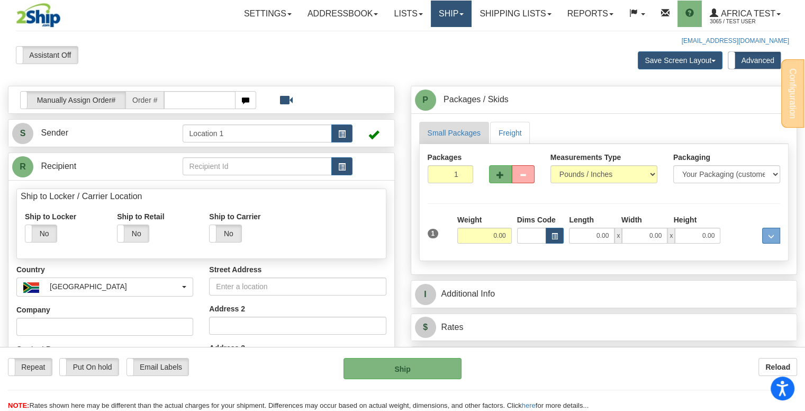
click at [443, 16] on link "Ship" at bounding box center [451, 14] width 41 height 26
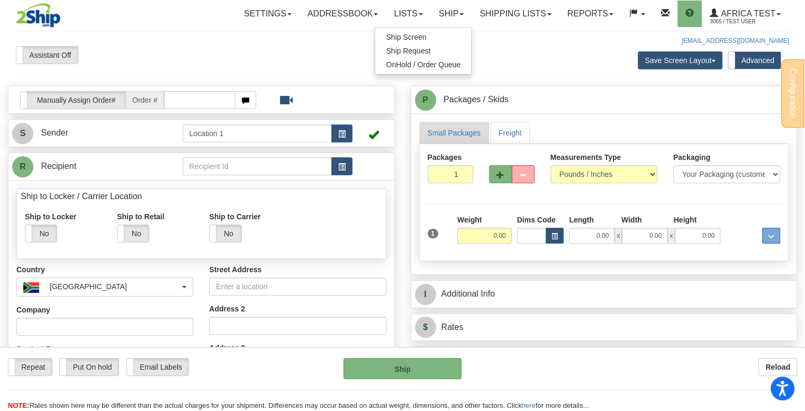
click at [421, 35] on span "Ship Screen" at bounding box center [406, 37] width 40 height 8
